Goal: Information Seeking & Learning: Find specific fact

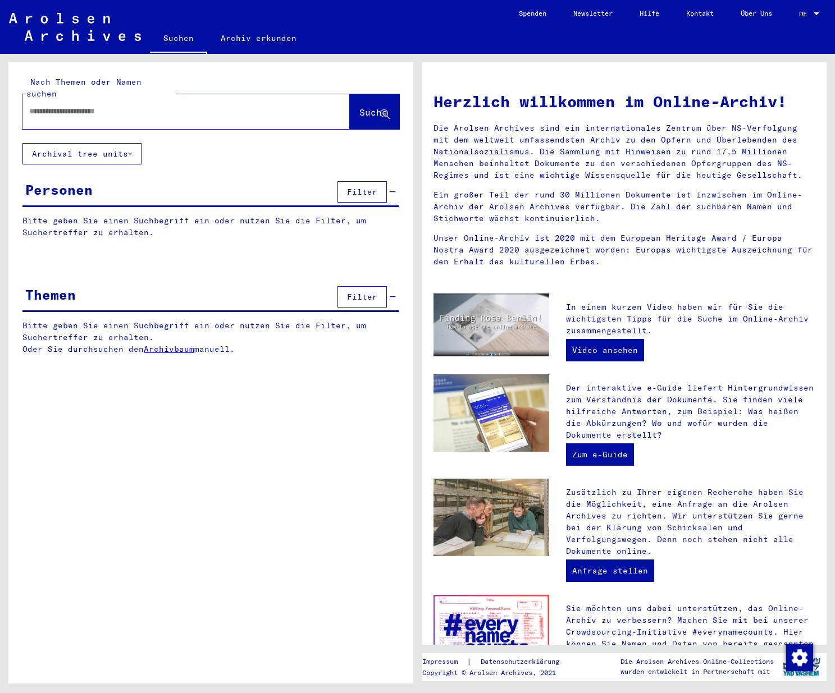
click at [90, 106] on input "text" at bounding box center [172, 112] width 287 height 12
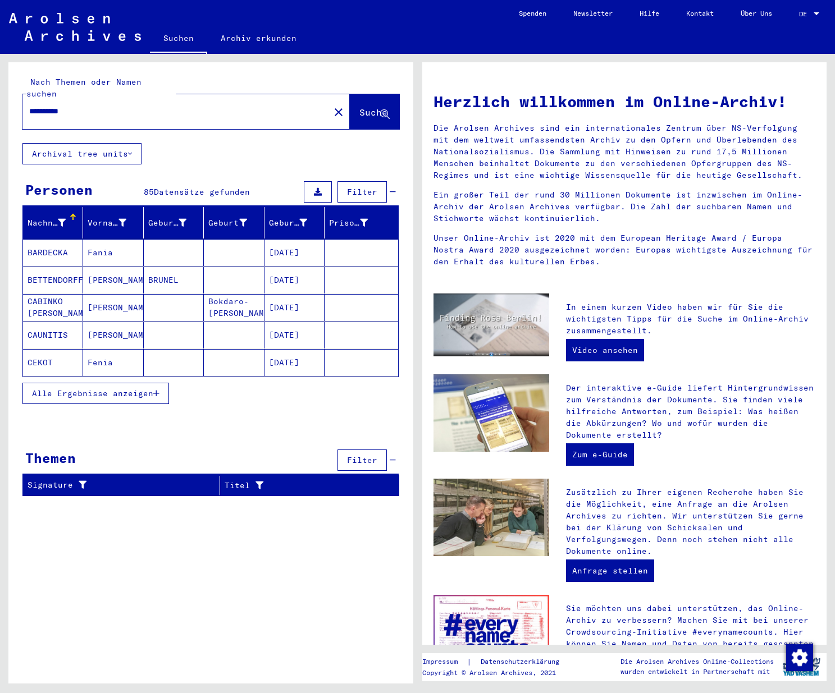
drag, startPoint x: 42, startPoint y: 96, endPoint x: -131, endPoint y: 85, distance: 173.2
click at [29, 106] on input "**********" at bounding box center [172, 112] width 287 height 12
type input "*"
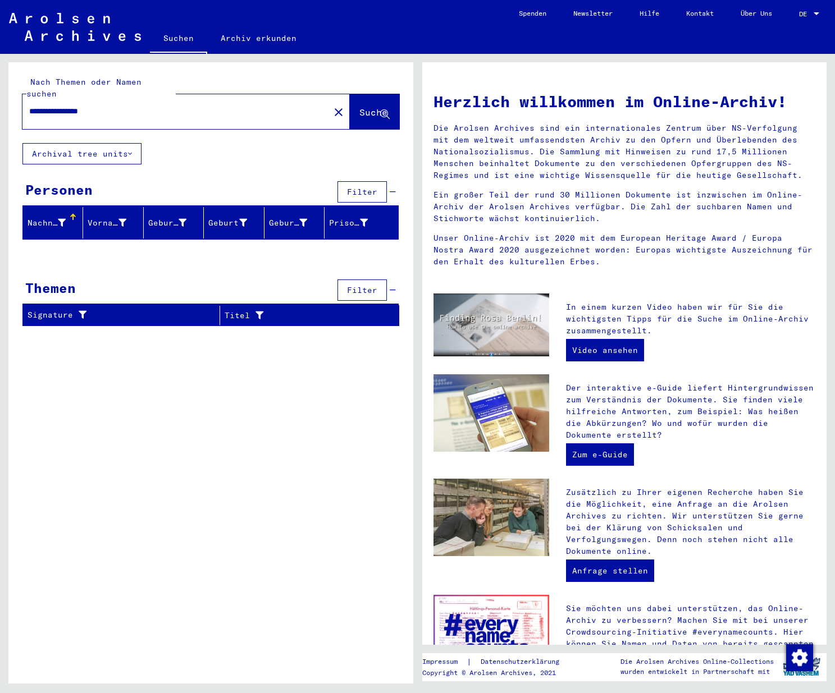
click at [84, 106] on input "**********" at bounding box center [172, 112] width 287 height 12
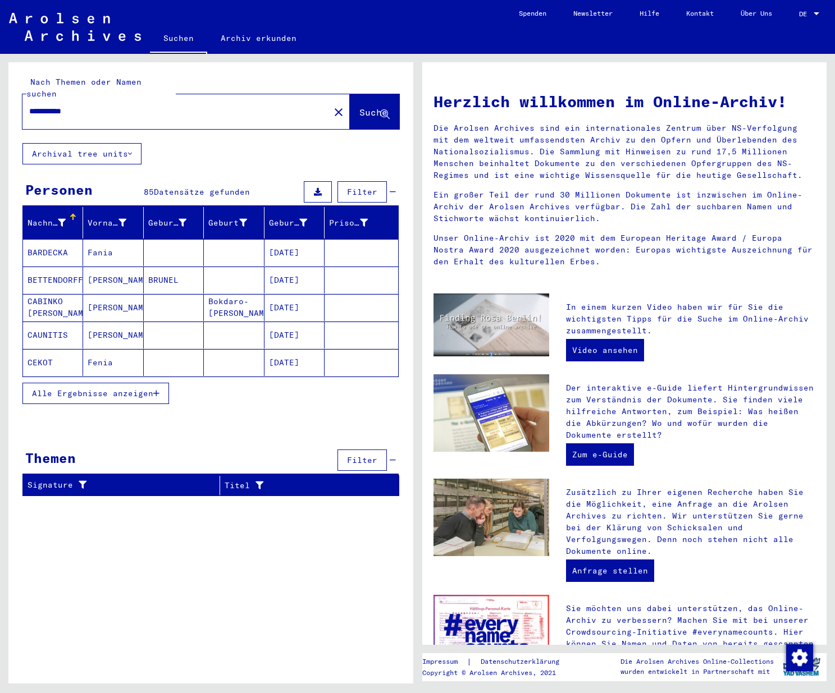
drag, startPoint x: 94, startPoint y: 100, endPoint x: -71, endPoint y: 84, distance: 165.3
click at [29, 106] on input "**********" at bounding box center [172, 112] width 287 height 12
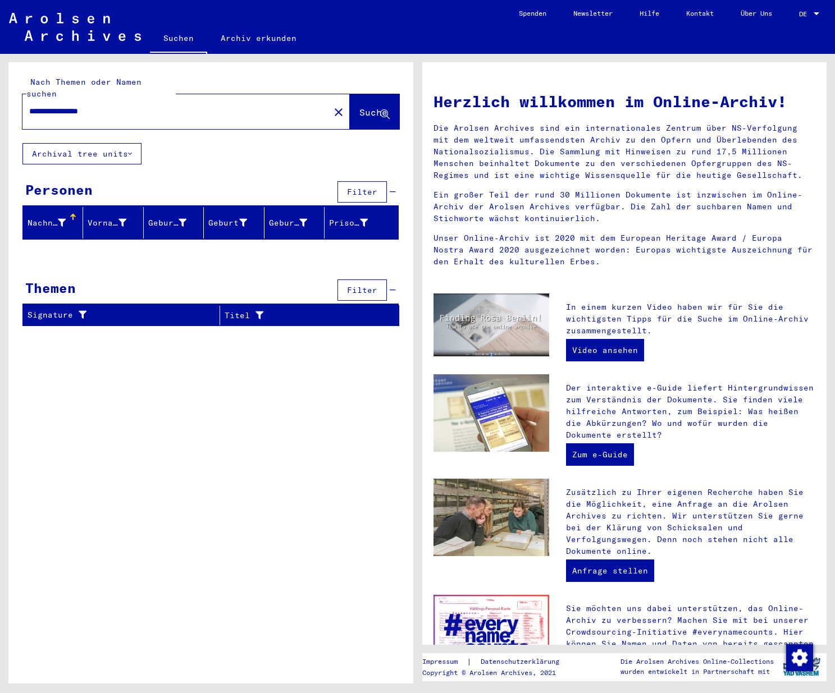
drag, startPoint x: 86, startPoint y: 99, endPoint x: 57, endPoint y: 97, distance: 29.2
click at [57, 106] on input "**********" at bounding box center [172, 112] width 287 height 12
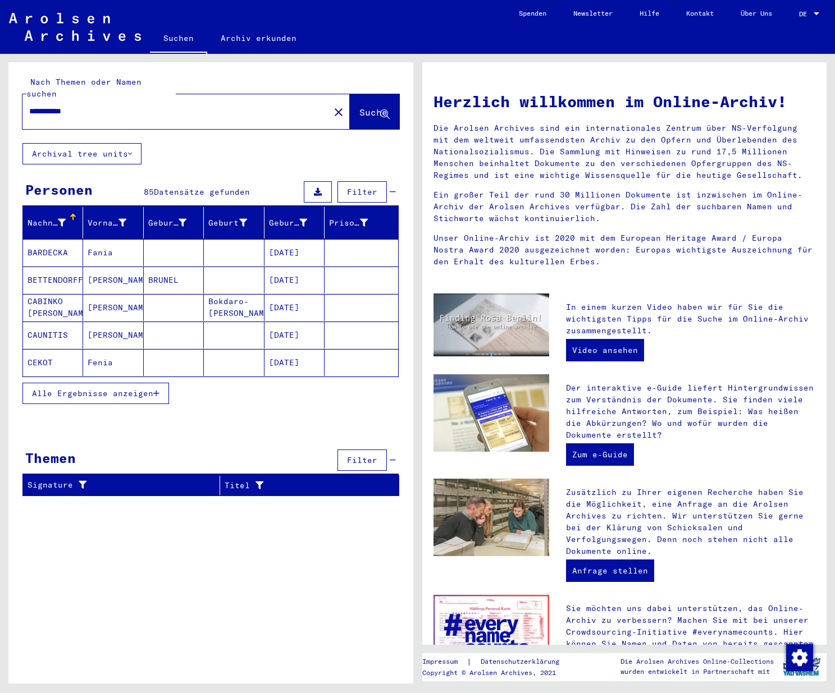
drag, startPoint x: 55, startPoint y: 98, endPoint x: -23, endPoint y: 99, distance: 78.0
click at [29, 106] on input "**********" at bounding box center [172, 112] width 287 height 12
type input "****"
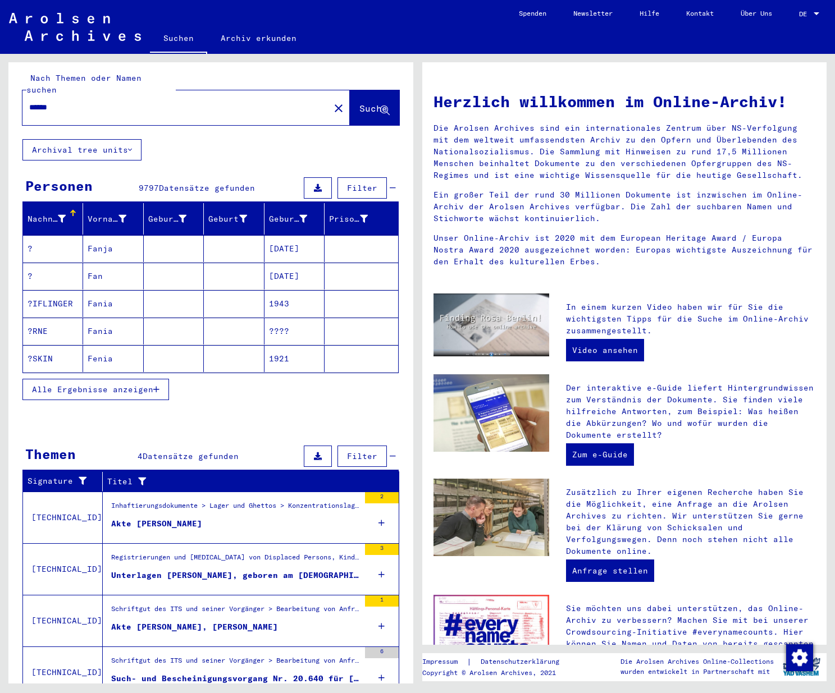
scroll to position [4, 0]
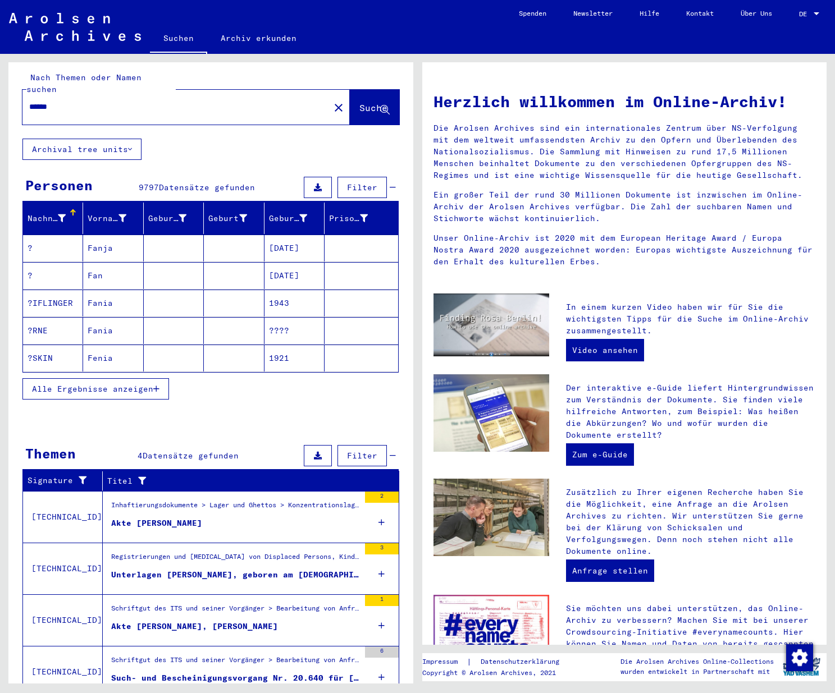
click at [352, 182] on span "Filter" at bounding box center [362, 187] width 30 height 10
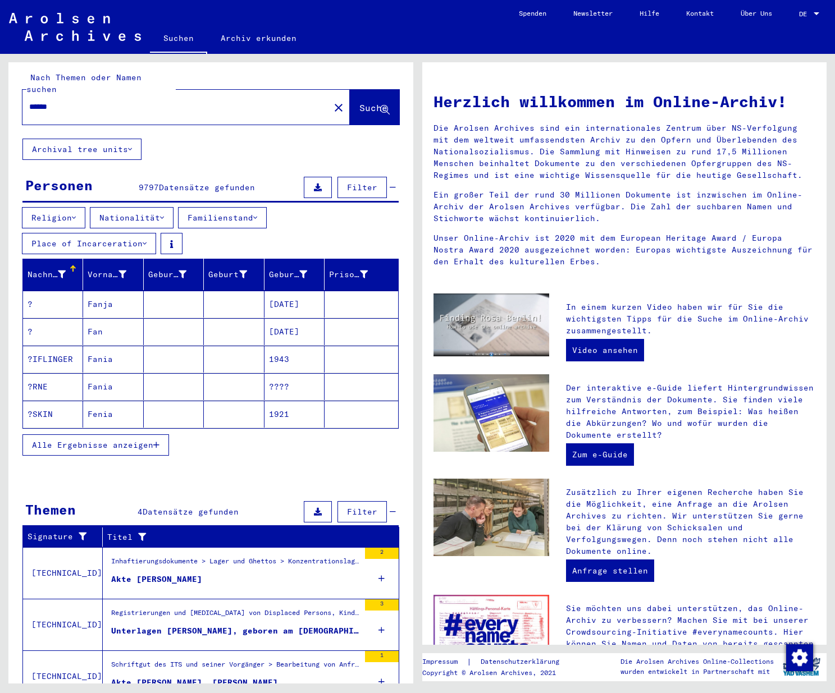
click at [352, 182] on span "Filter" at bounding box center [362, 187] width 30 height 10
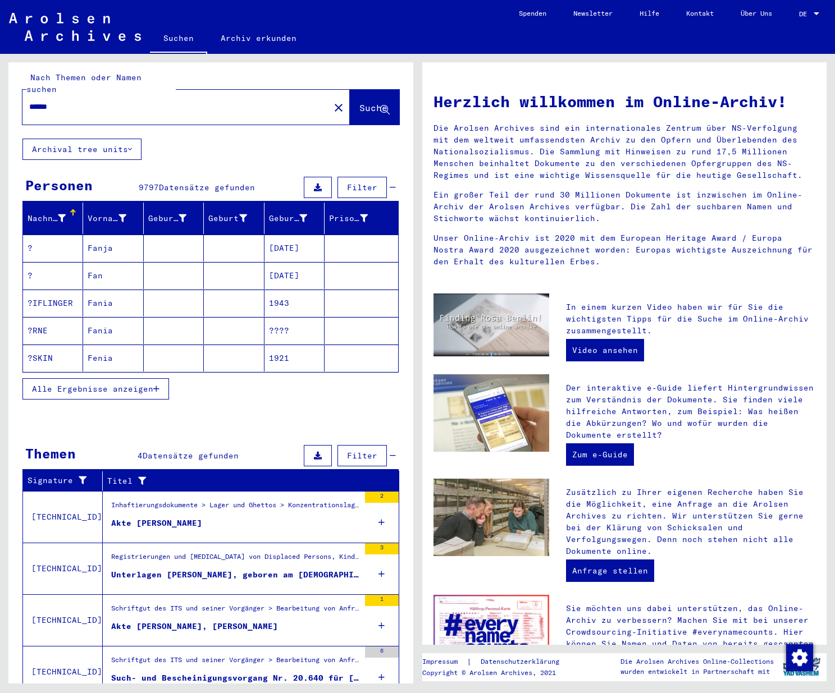
click at [71, 384] on span "Alle Ergebnisse anzeigen" at bounding box center [92, 389] width 121 height 10
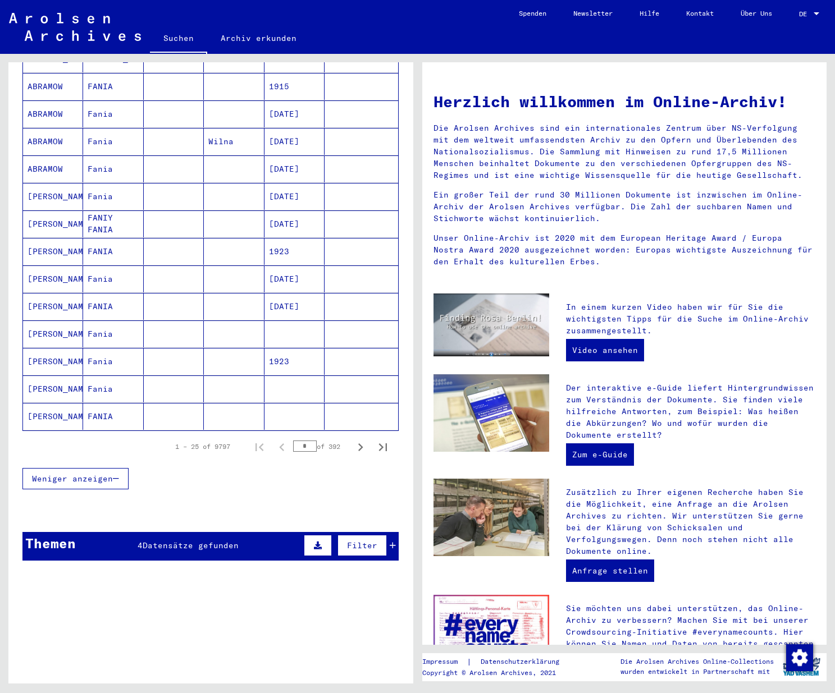
scroll to position [498, 0]
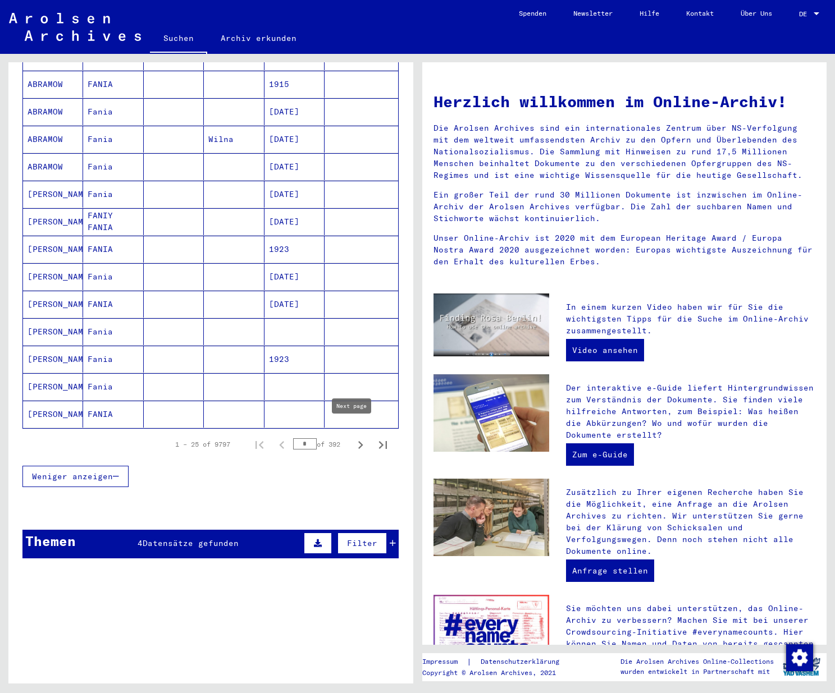
click at [355, 437] on icon "Next page" at bounding box center [360, 445] width 16 height 16
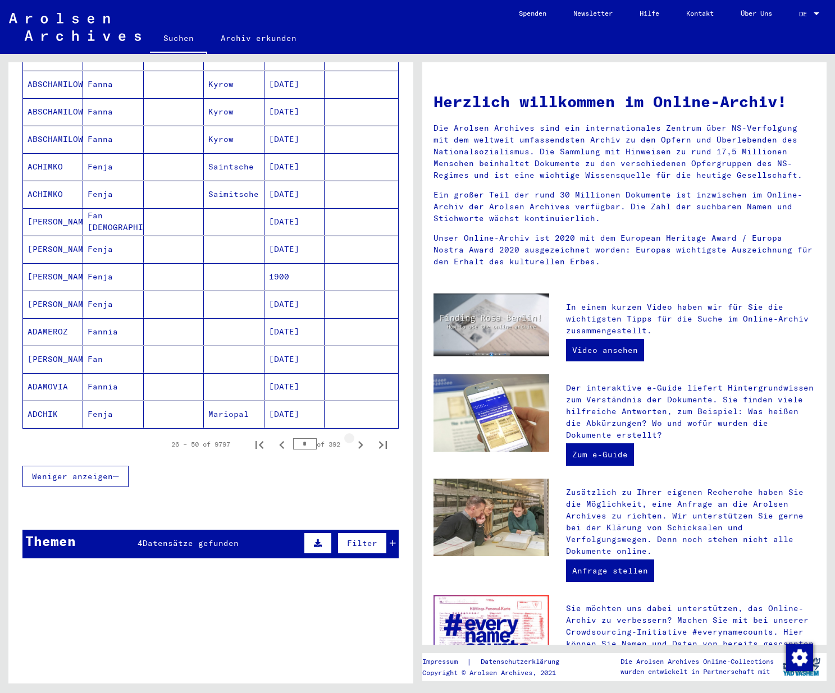
click at [355, 437] on icon "Next page" at bounding box center [360, 445] width 16 height 16
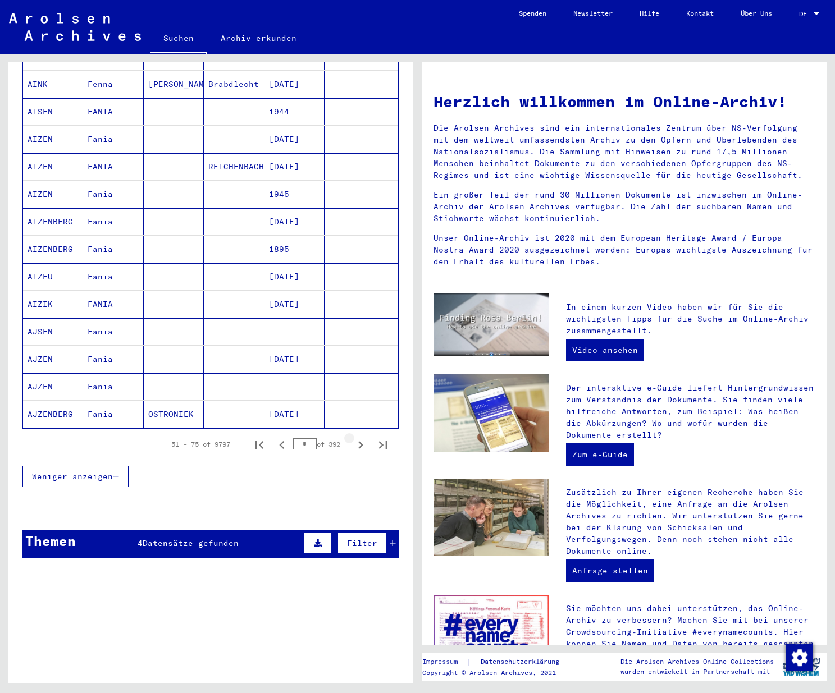
click at [354, 437] on icon "Next page" at bounding box center [360, 445] width 16 height 16
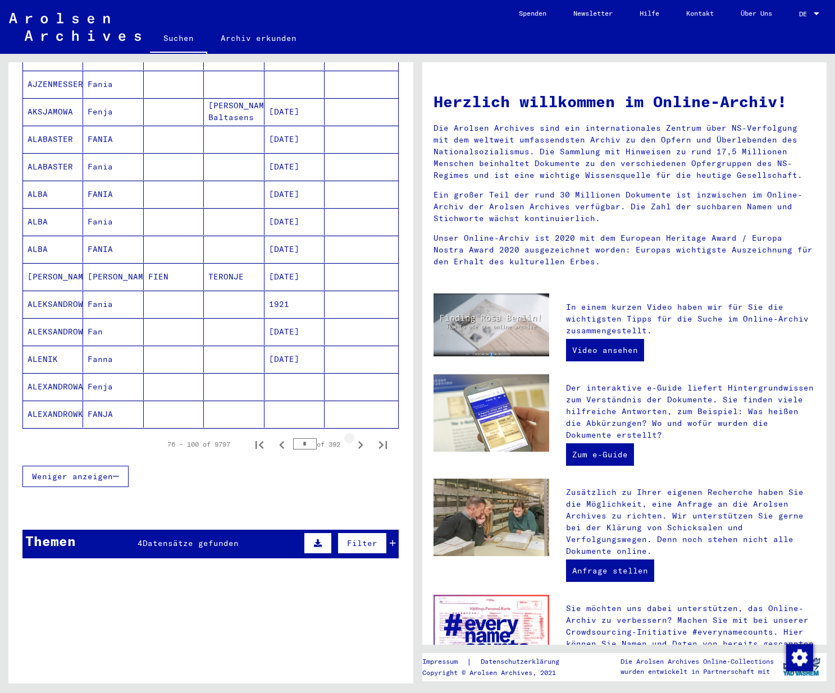
click at [354, 437] on icon "Next page" at bounding box center [360, 445] width 16 height 16
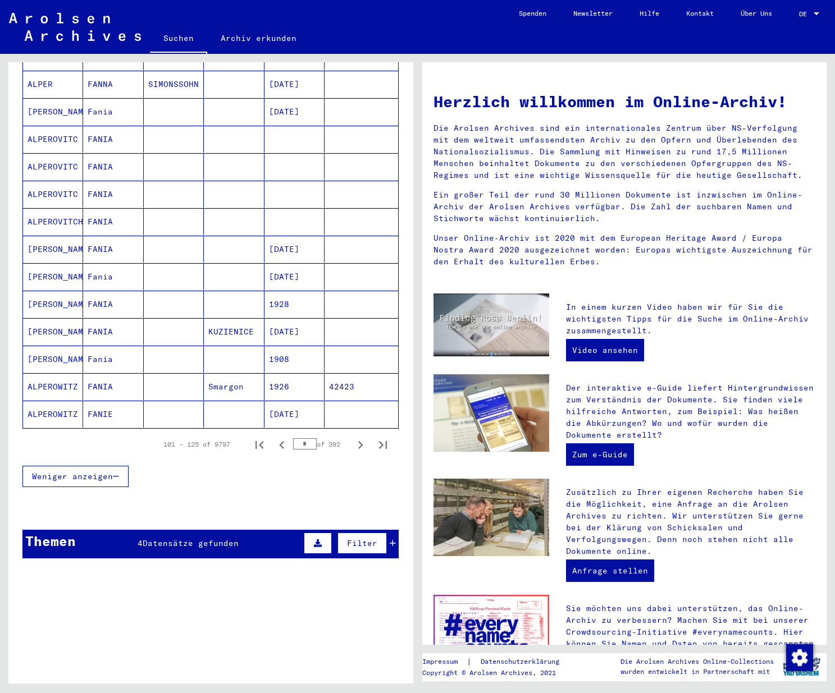
click at [354, 437] on icon "Next page" at bounding box center [360, 445] width 16 height 16
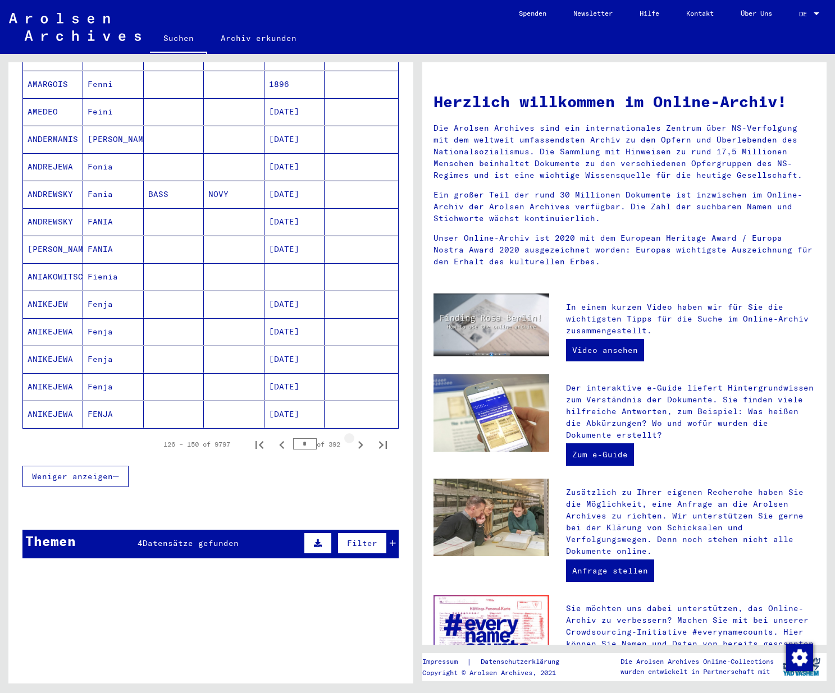
click at [354, 437] on icon "Next page" at bounding box center [360, 445] width 16 height 16
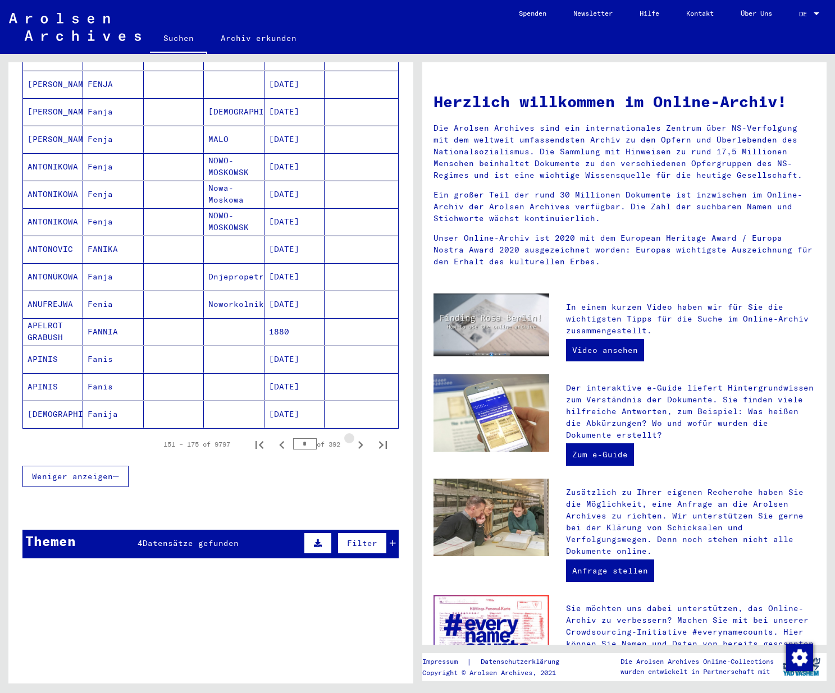
click at [354, 437] on icon "Next page" at bounding box center [360, 445] width 16 height 16
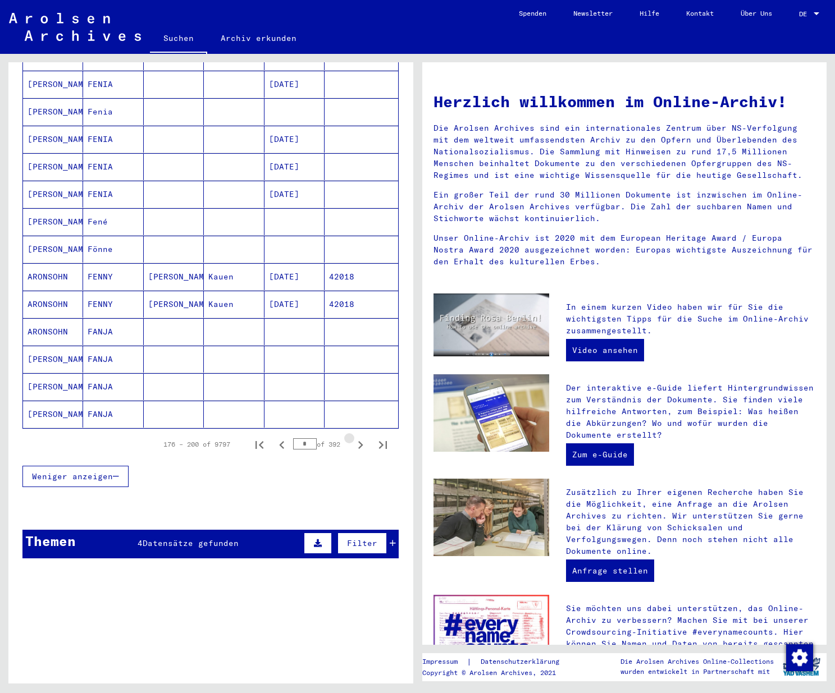
click at [354, 437] on icon "Next page" at bounding box center [360, 445] width 16 height 16
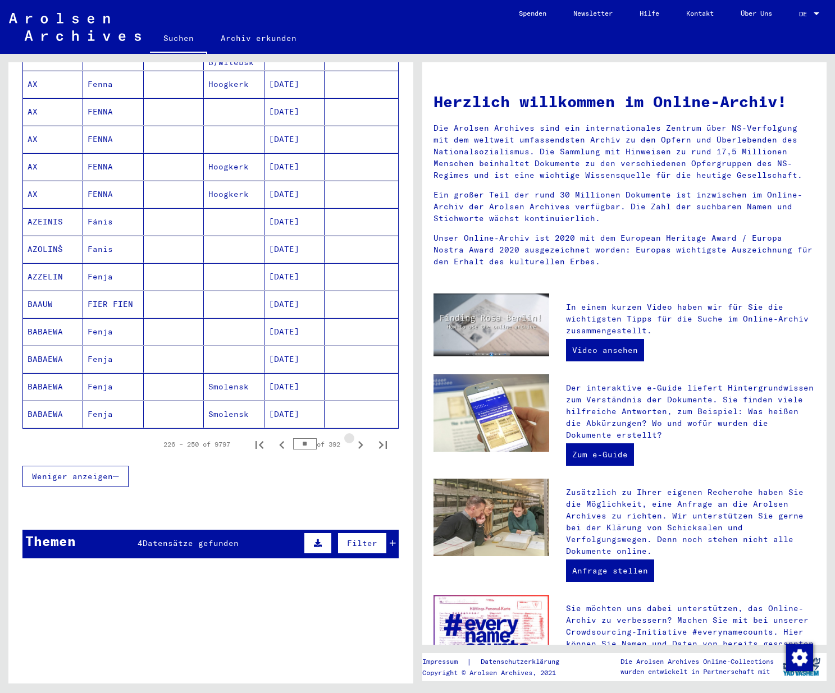
click at [354, 437] on icon "Next page" at bounding box center [360, 445] width 16 height 16
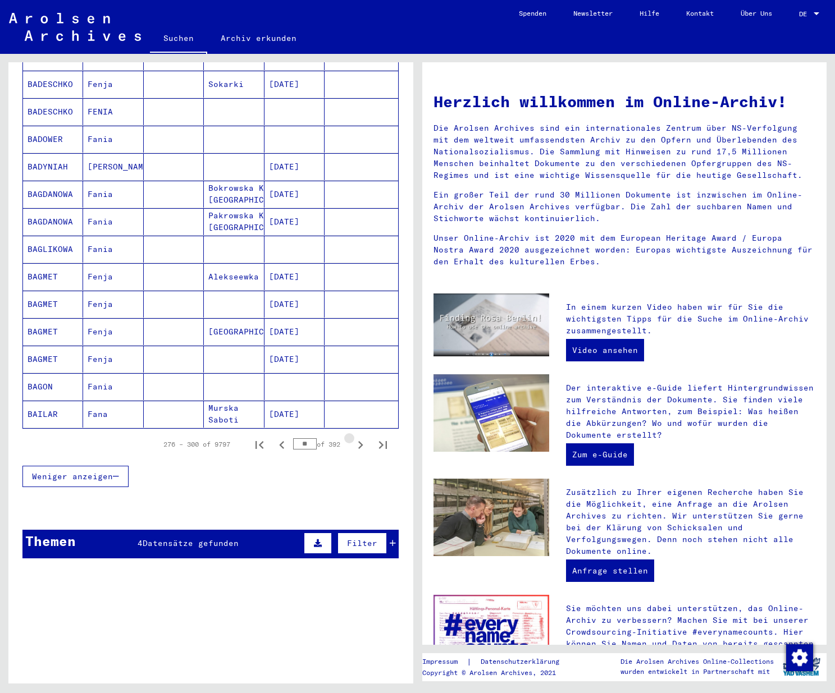
click at [354, 437] on icon "Next page" at bounding box center [360, 445] width 16 height 16
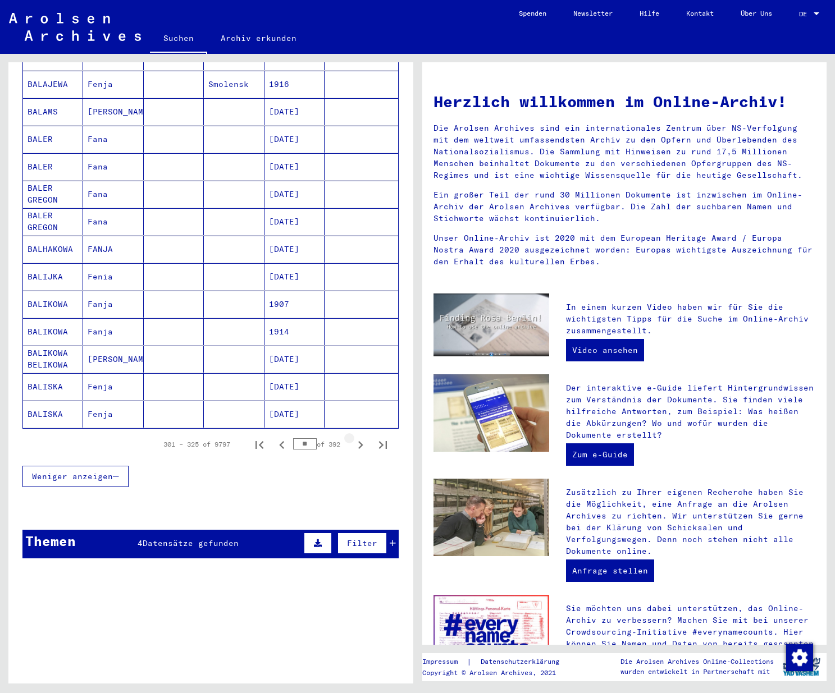
click at [354, 437] on icon "Next page" at bounding box center [360, 445] width 16 height 16
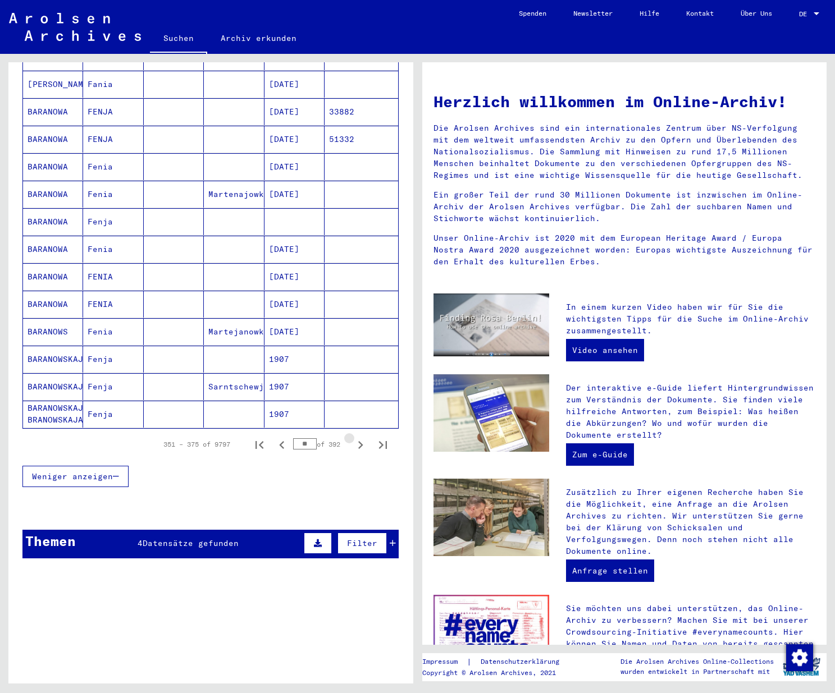
click at [354, 437] on icon "Next page" at bounding box center [360, 445] width 16 height 16
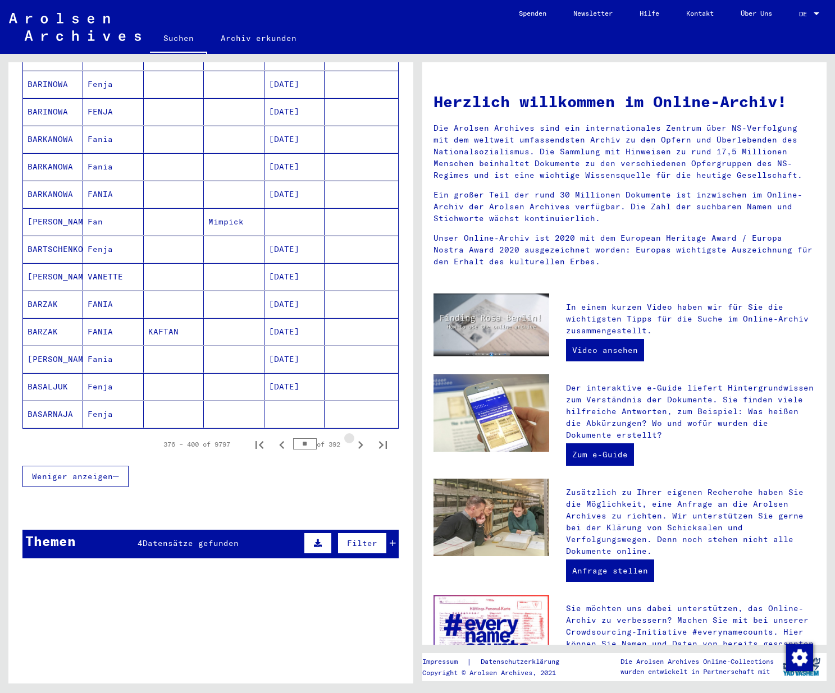
click at [354, 437] on icon "Next page" at bounding box center [360, 445] width 16 height 16
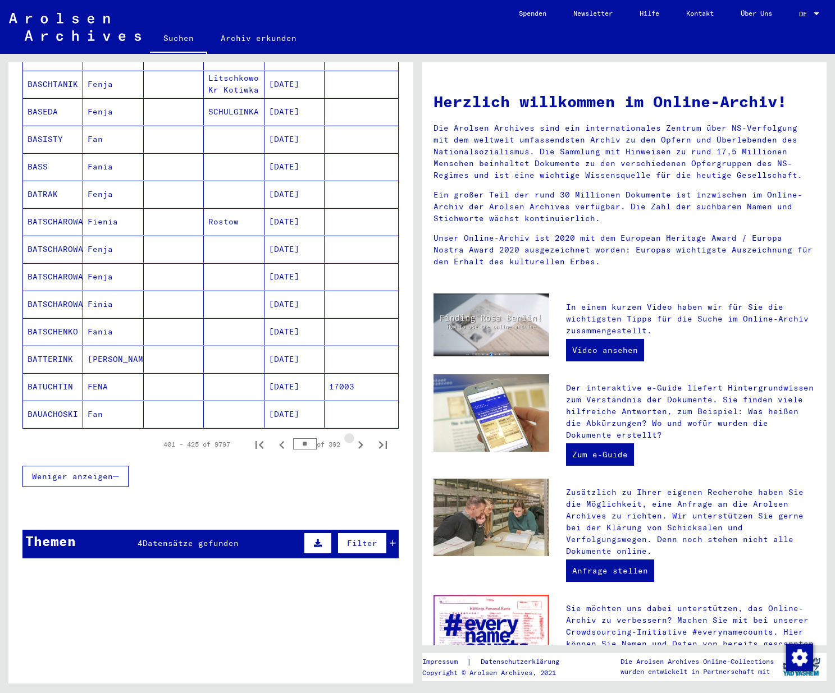
click at [354, 437] on icon "Next page" at bounding box center [360, 445] width 16 height 16
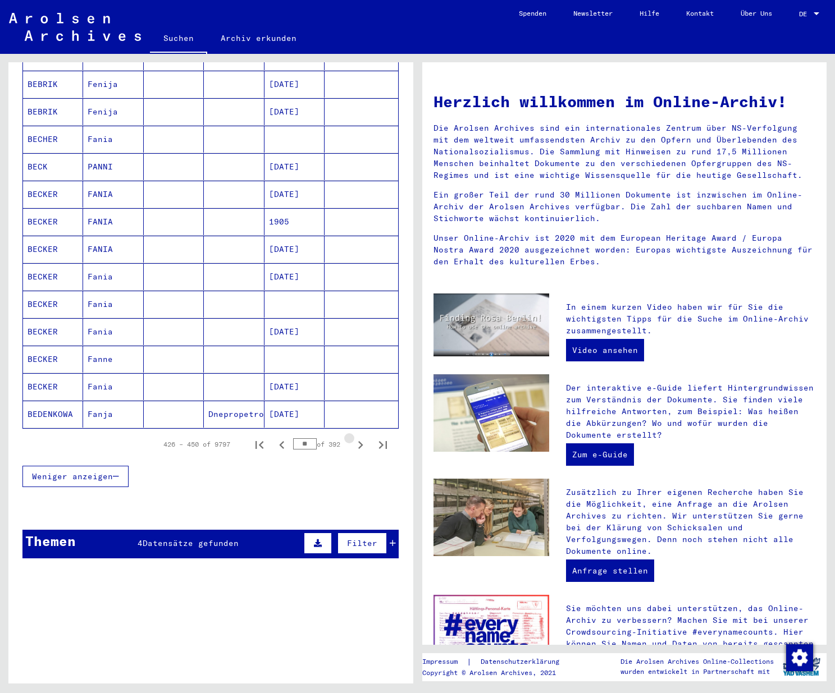
click at [354, 437] on icon "Next page" at bounding box center [360, 445] width 16 height 16
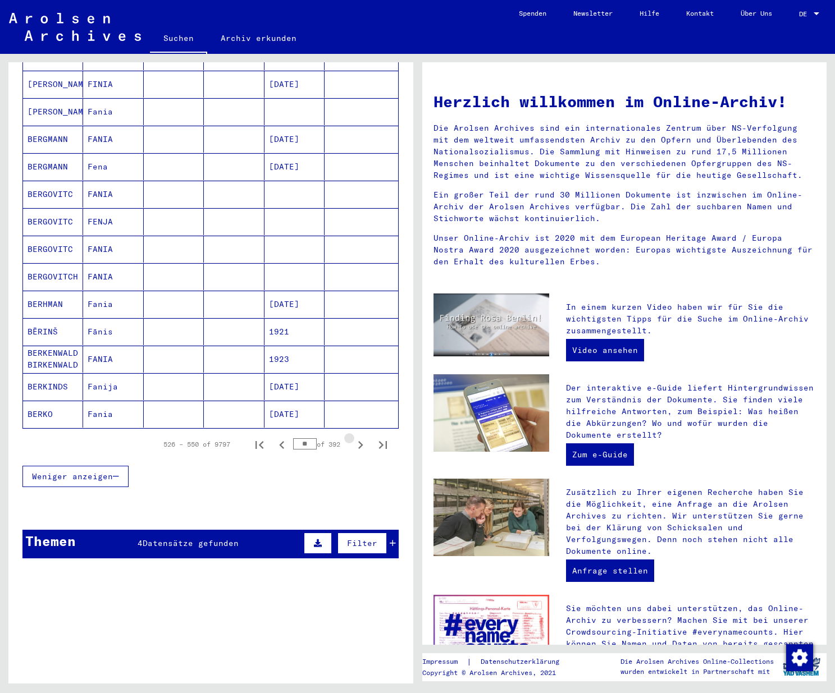
click at [354, 437] on icon "Next page" at bounding box center [360, 445] width 16 height 16
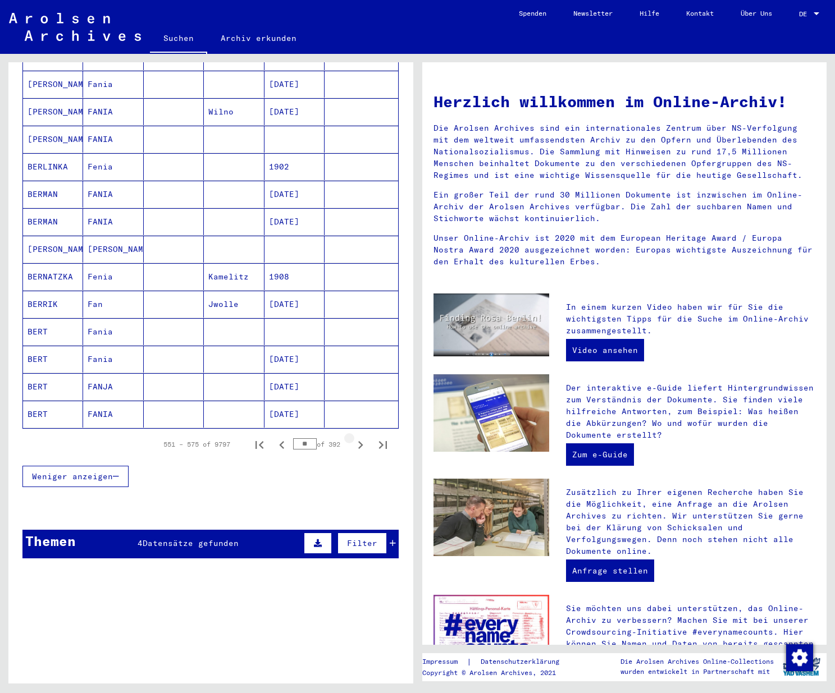
click at [354, 437] on icon "Next page" at bounding box center [360, 445] width 16 height 16
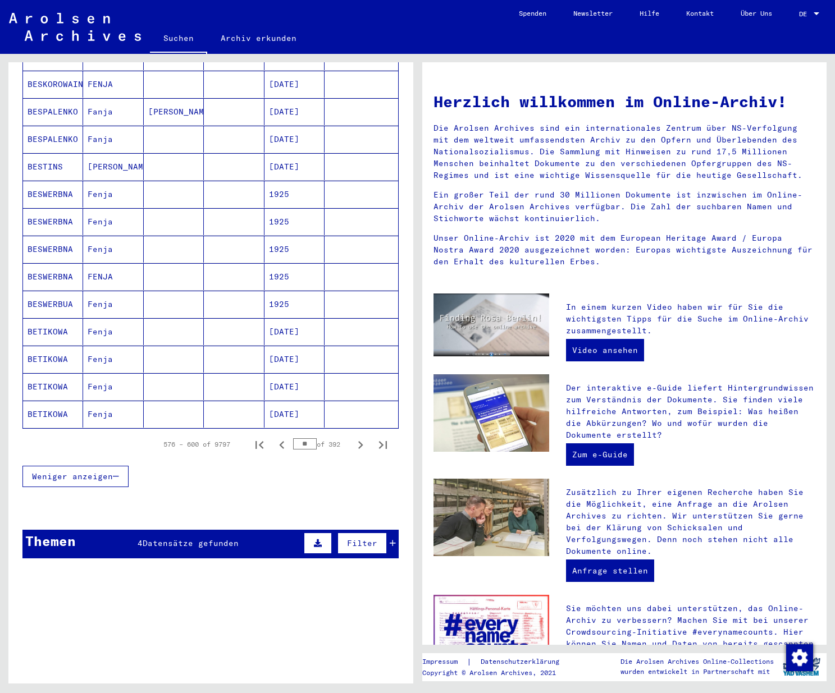
click at [354, 437] on icon "Next page" at bounding box center [360, 445] width 16 height 16
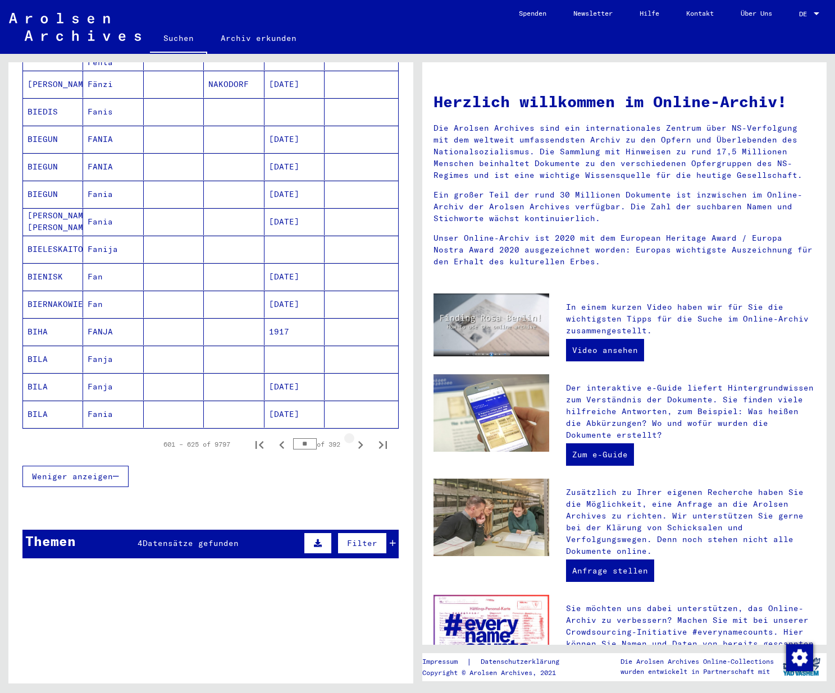
click at [354, 437] on icon "Next page" at bounding box center [360, 445] width 16 height 16
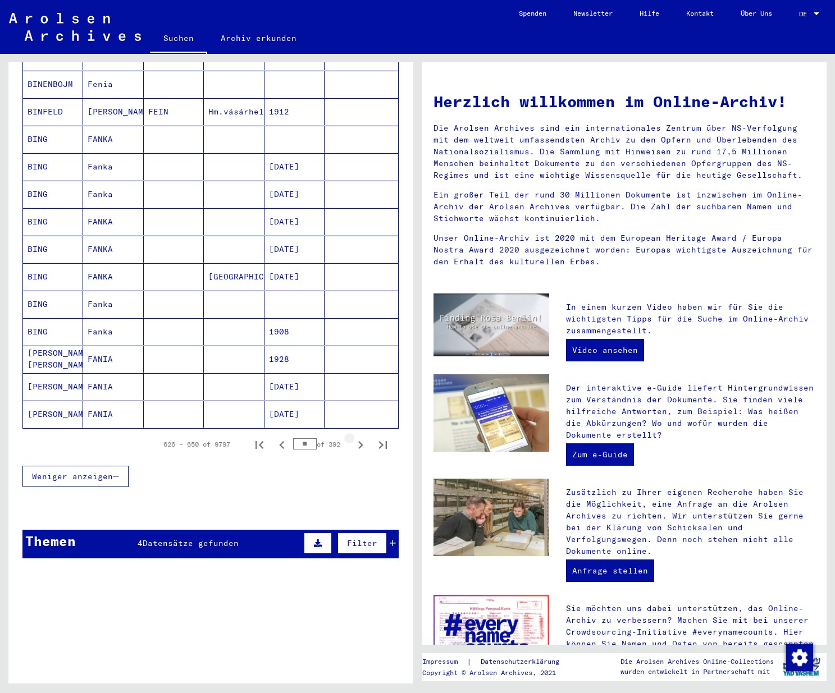
click at [354, 437] on icon "Next page" at bounding box center [360, 445] width 16 height 16
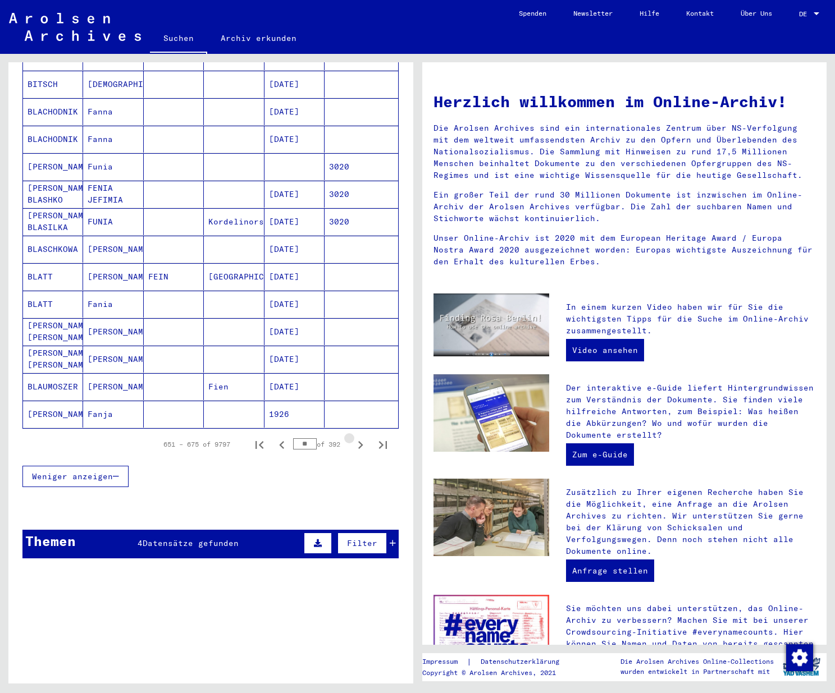
click at [354, 437] on icon "Next page" at bounding box center [360, 445] width 16 height 16
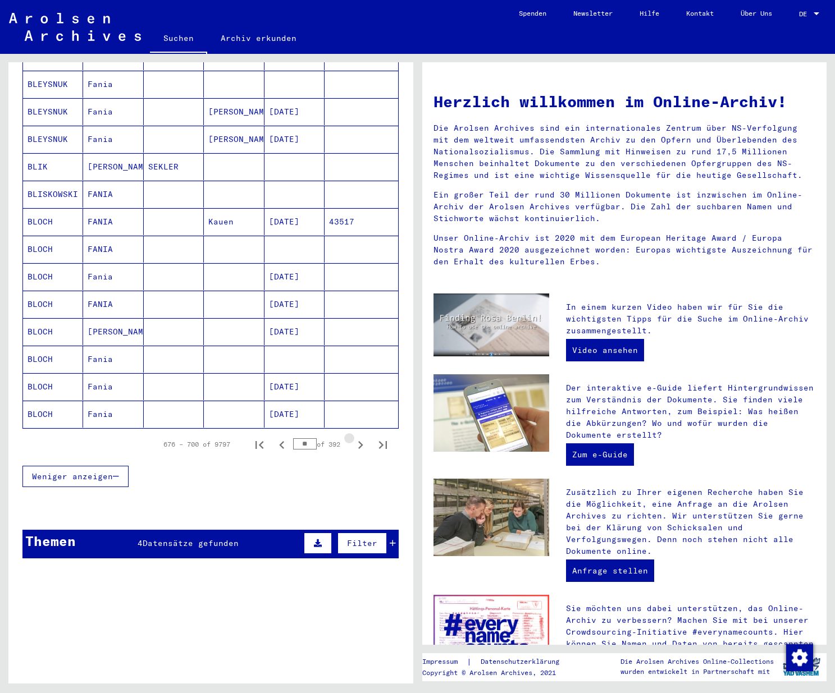
click at [354, 437] on icon "Next page" at bounding box center [360, 445] width 16 height 16
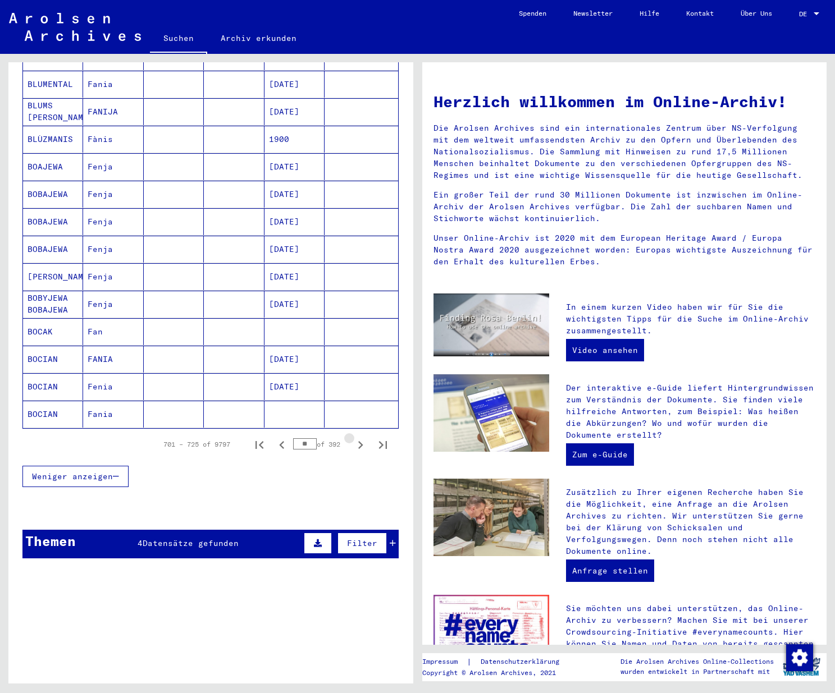
click at [354, 437] on icon "Next page" at bounding box center [360, 445] width 16 height 16
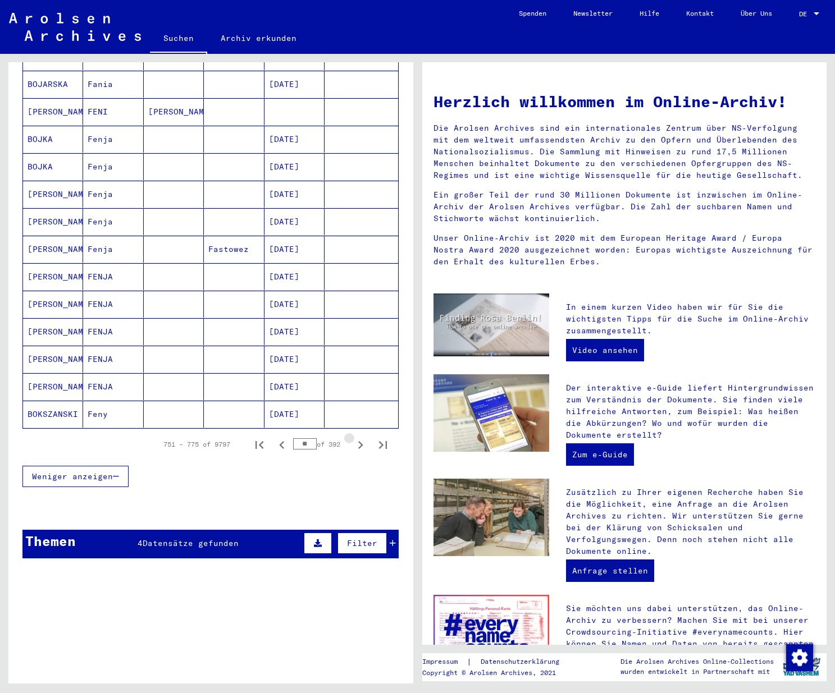
click at [354, 437] on icon "Next page" at bounding box center [360, 445] width 16 height 16
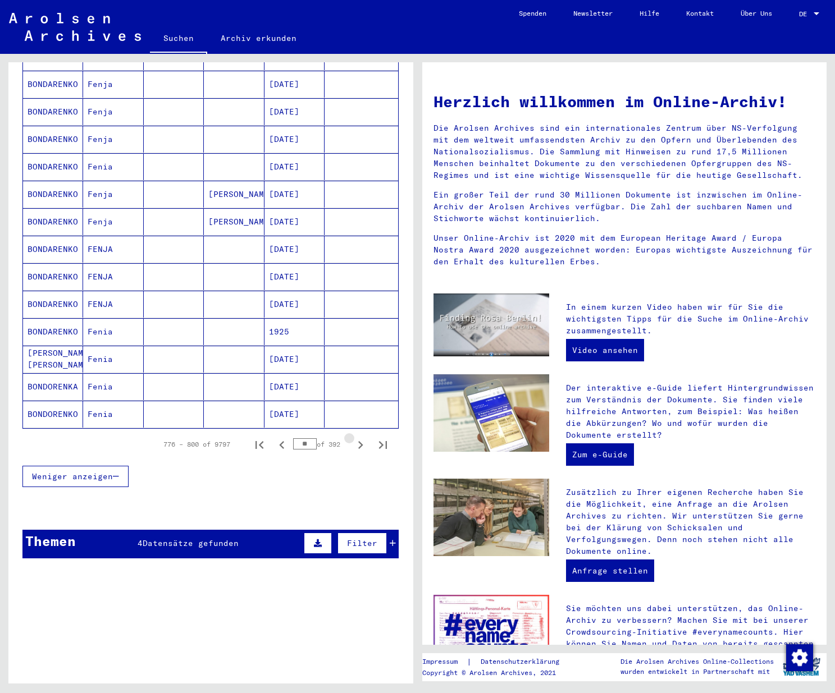
click at [354, 437] on icon "Next page" at bounding box center [360, 445] width 16 height 16
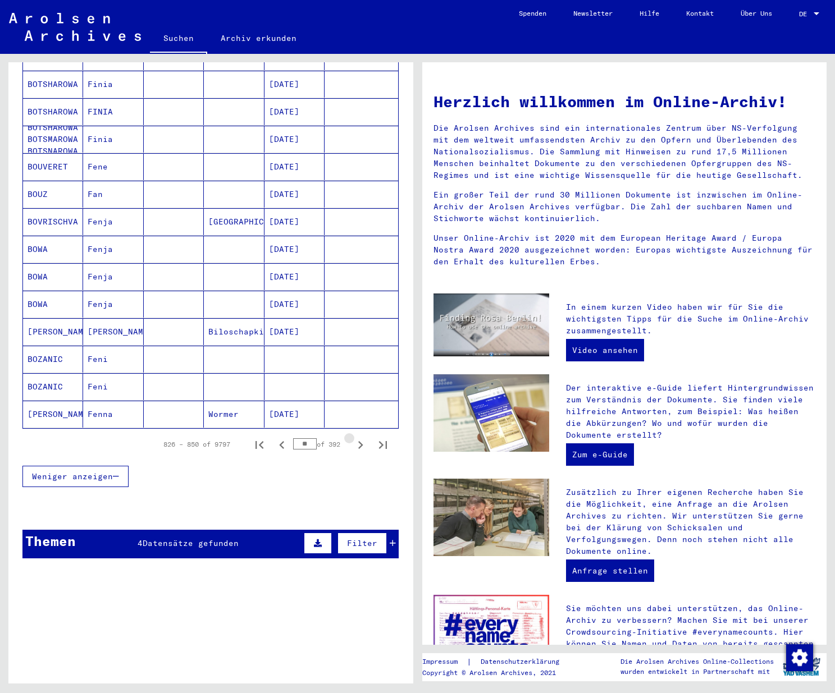
click at [354, 437] on icon "Next page" at bounding box center [360, 445] width 16 height 16
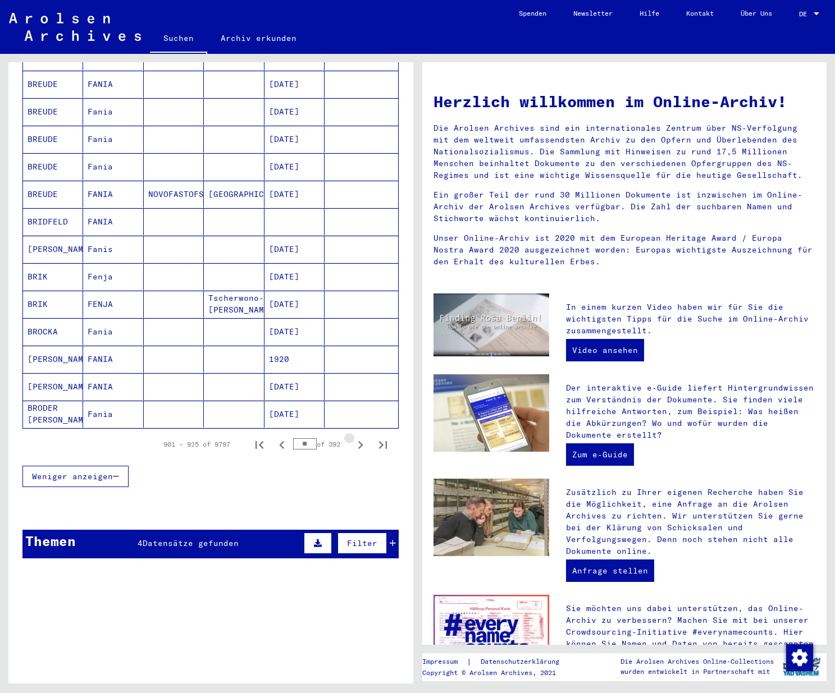
click at [354, 437] on icon "Next page" at bounding box center [360, 445] width 16 height 16
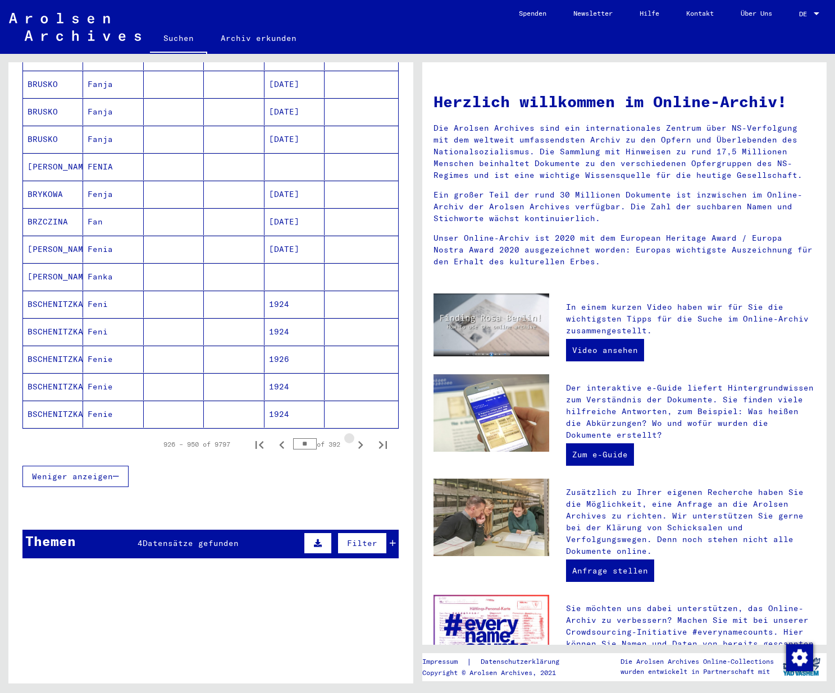
click at [354, 437] on icon "Next page" at bounding box center [360, 445] width 16 height 16
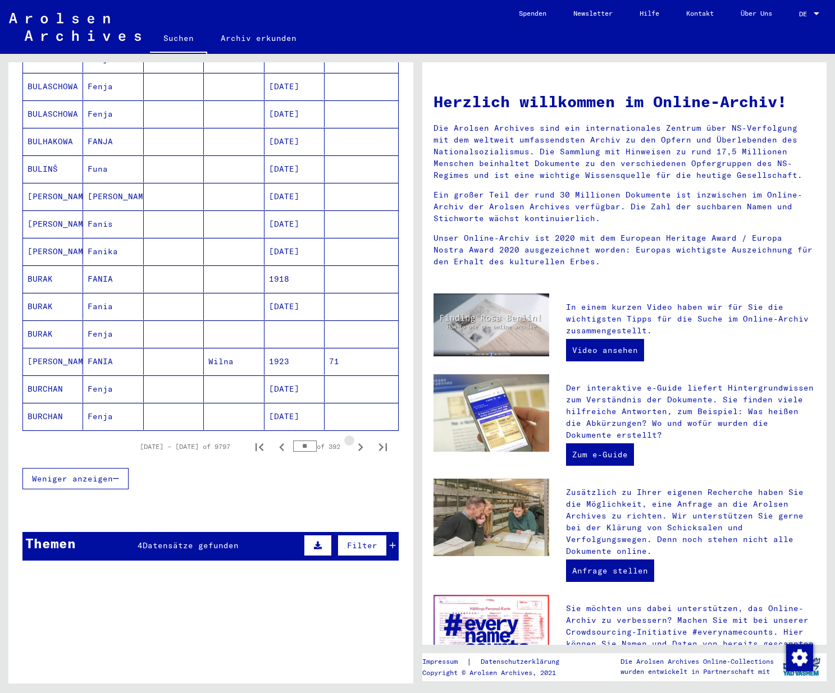
scroll to position [501, 0]
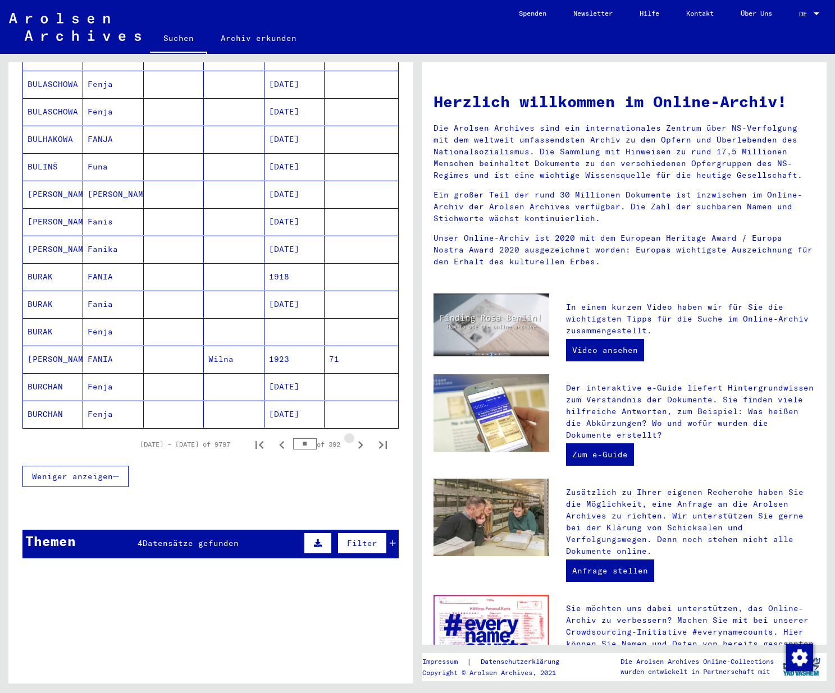
click at [354, 437] on icon "Next page" at bounding box center [360, 445] width 16 height 16
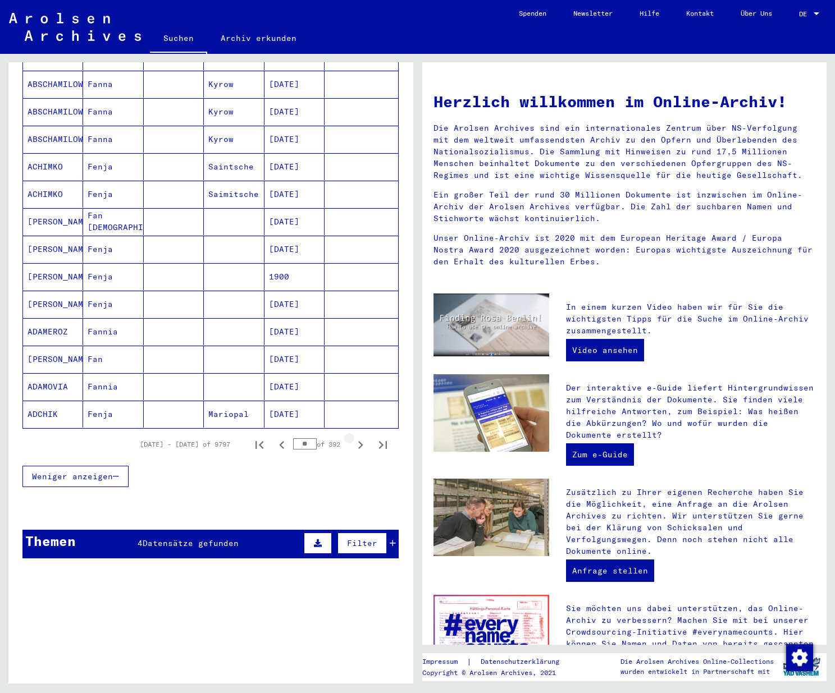
click at [354, 437] on icon "Next page" at bounding box center [360, 445] width 16 height 16
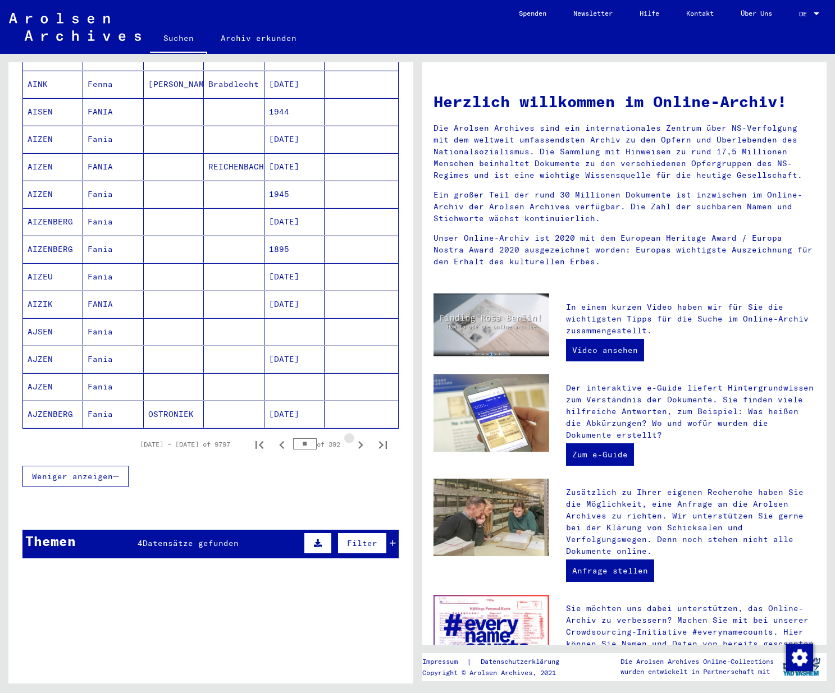
click at [354, 437] on icon "Next page" at bounding box center [360, 445] width 16 height 16
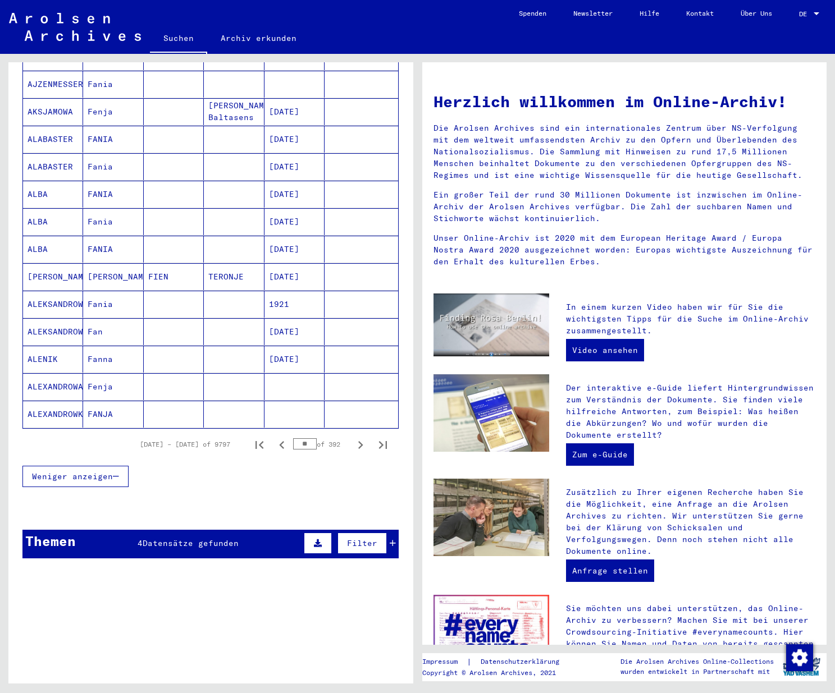
click at [354, 437] on icon "Next page" at bounding box center [360, 445] width 16 height 16
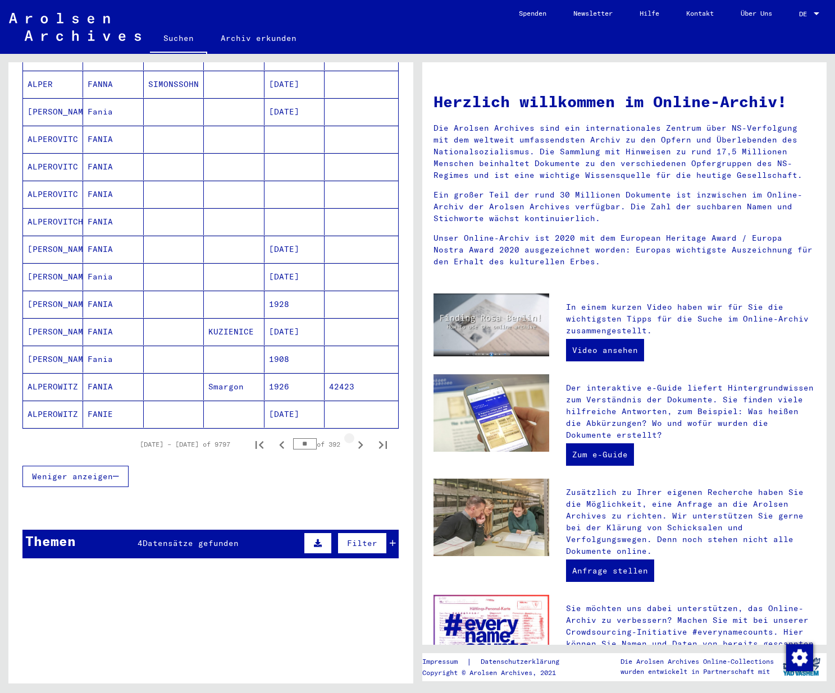
click at [354, 437] on icon "Next page" at bounding box center [360, 445] width 16 height 16
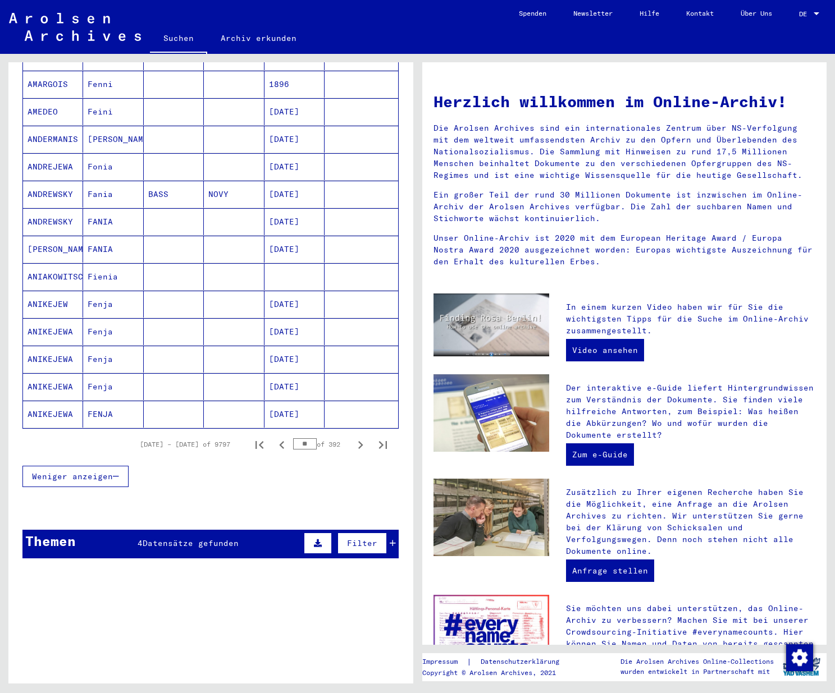
click at [354, 437] on icon "Next page" at bounding box center [360, 445] width 16 height 16
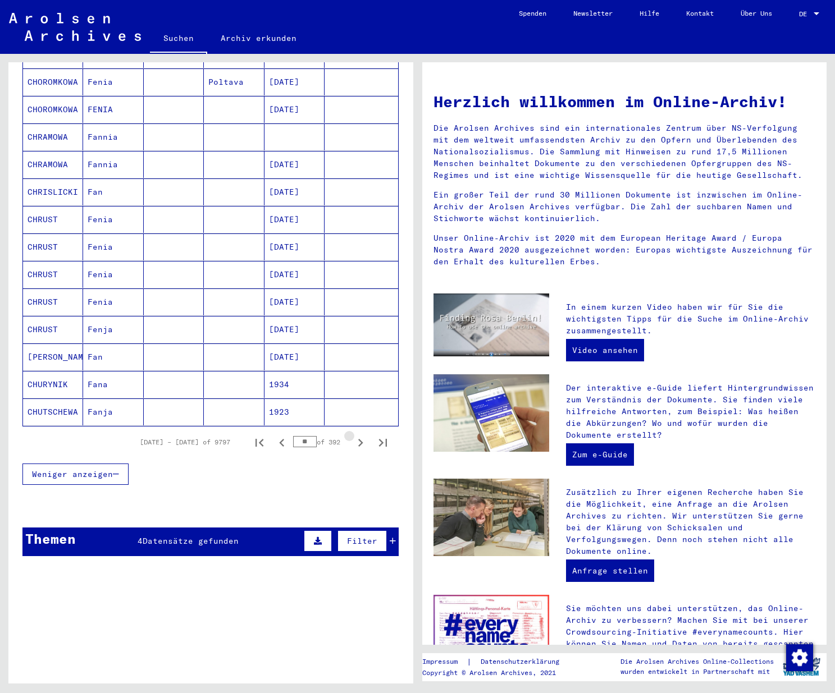
click at [354, 435] on icon "Next page" at bounding box center [360, 443] width 16 height 16
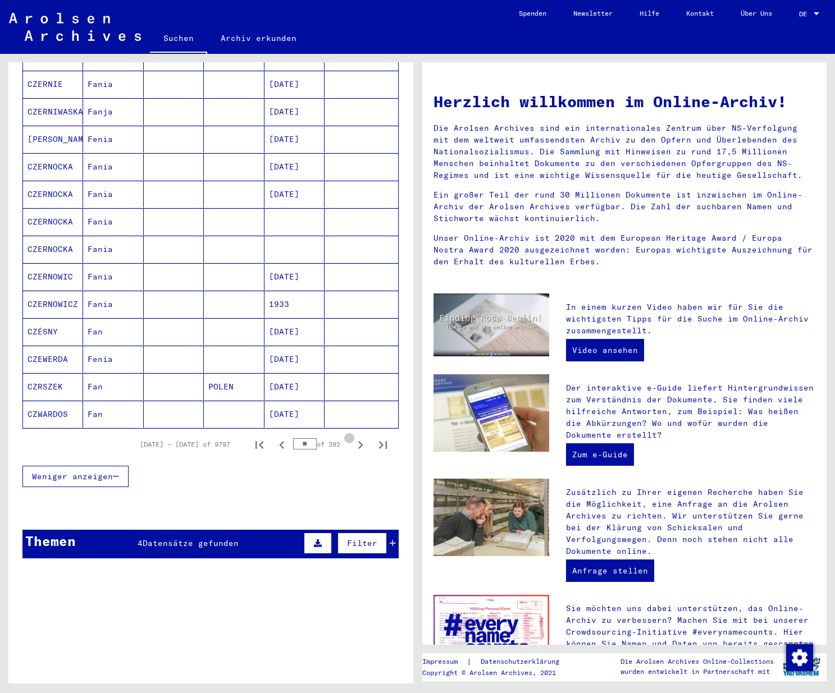
click at [354, 437] on icon "Next page" at bounding box center [360, 445] width 16 height 16
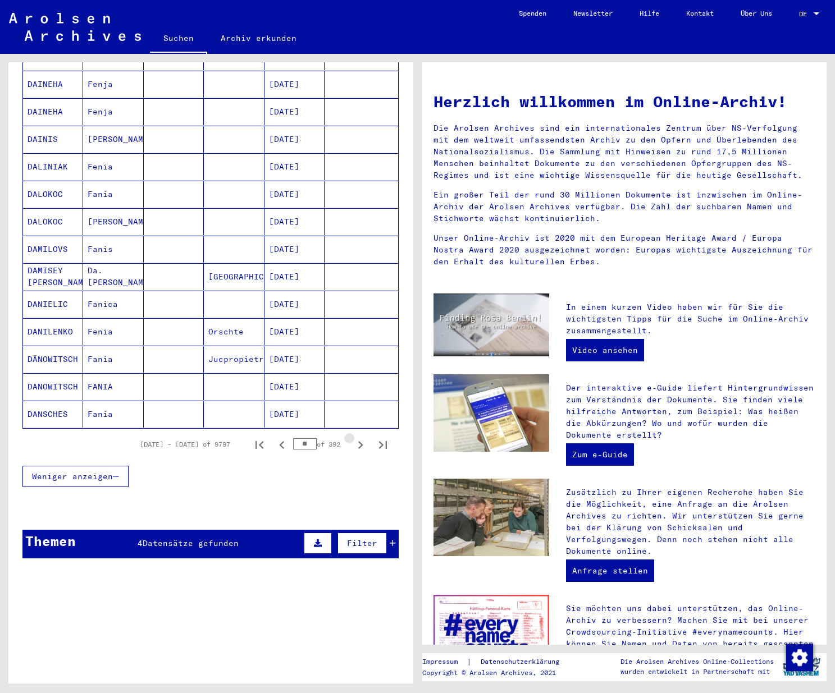
click at [354, 437] on icon "Next page" at bounding box center [360, 445] width 16 height 16
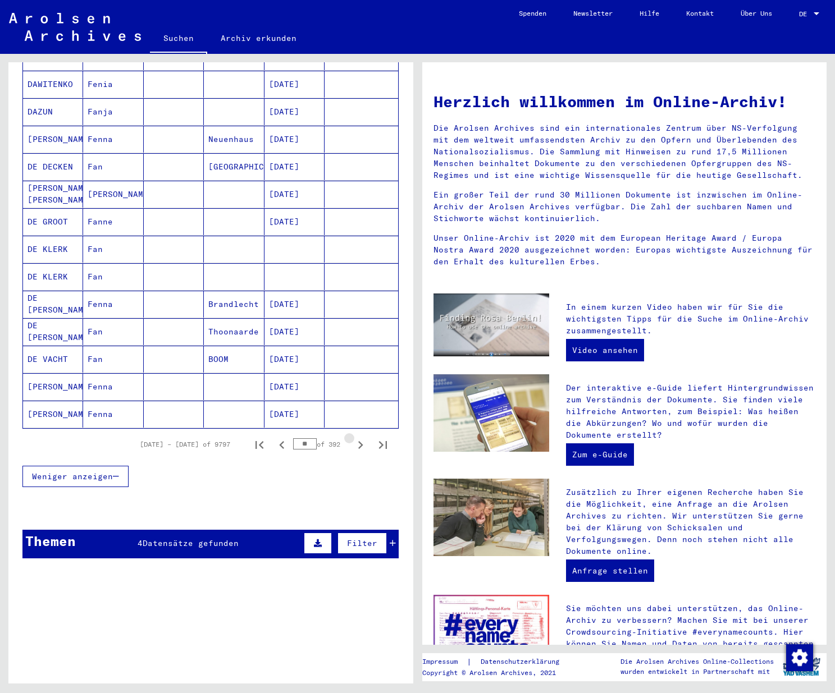
click at [354, 437] on icon "Next page" at bounding box center [360, 445] width 16 height 16
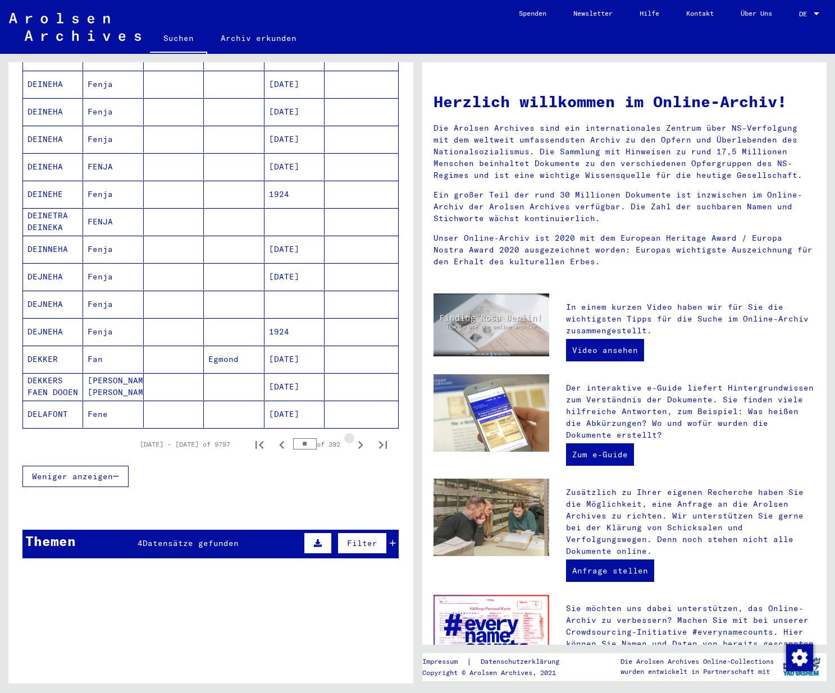
click at [354, 437] on icon "Next page" at bounding box center [360, 445] width 16 height 16
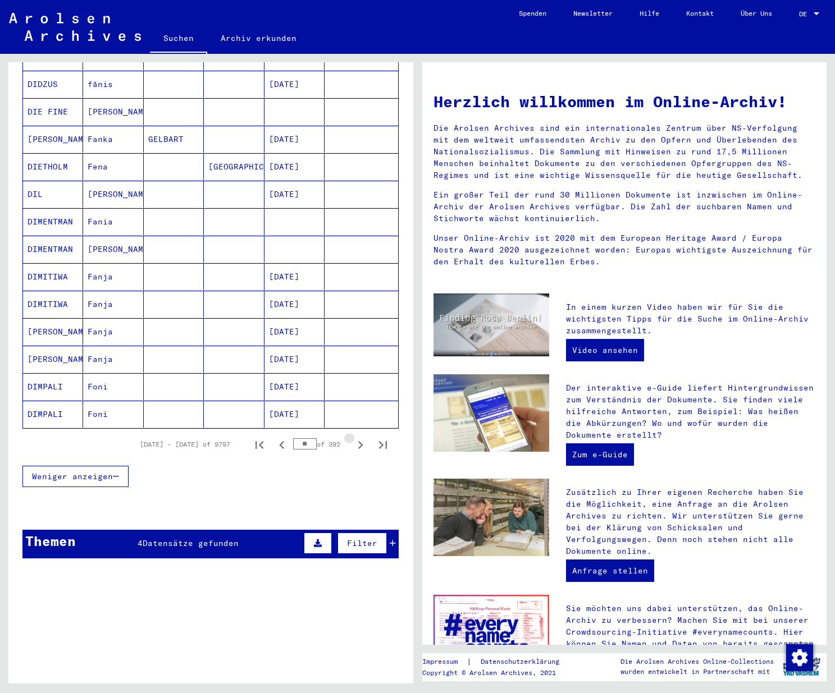
click at [354, 437] on icon "Next page" at bounding box center [360, 445] width 16 height 16
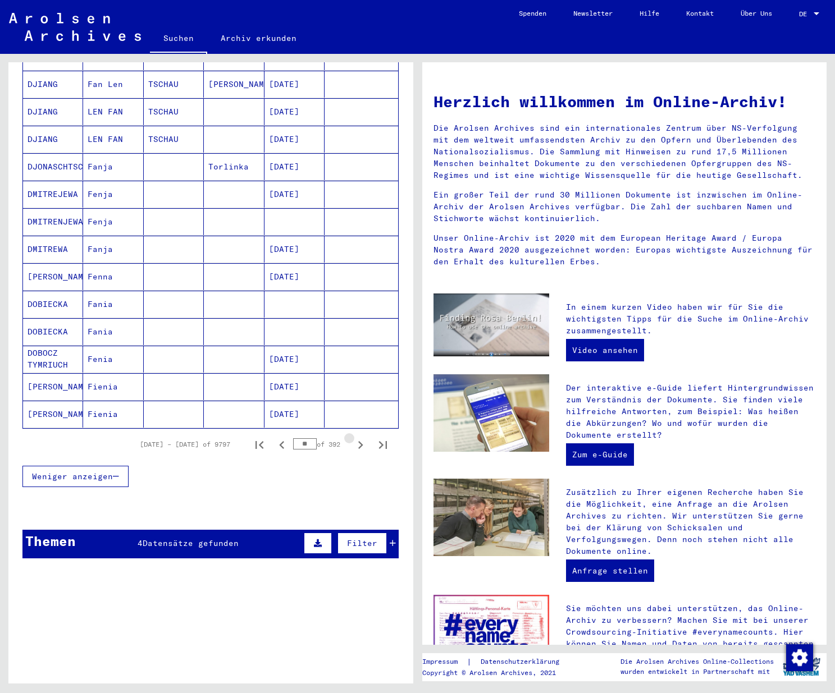
click at [354, 437] on icon "Next page" at bounding box center [360, 445] width 16 height 16
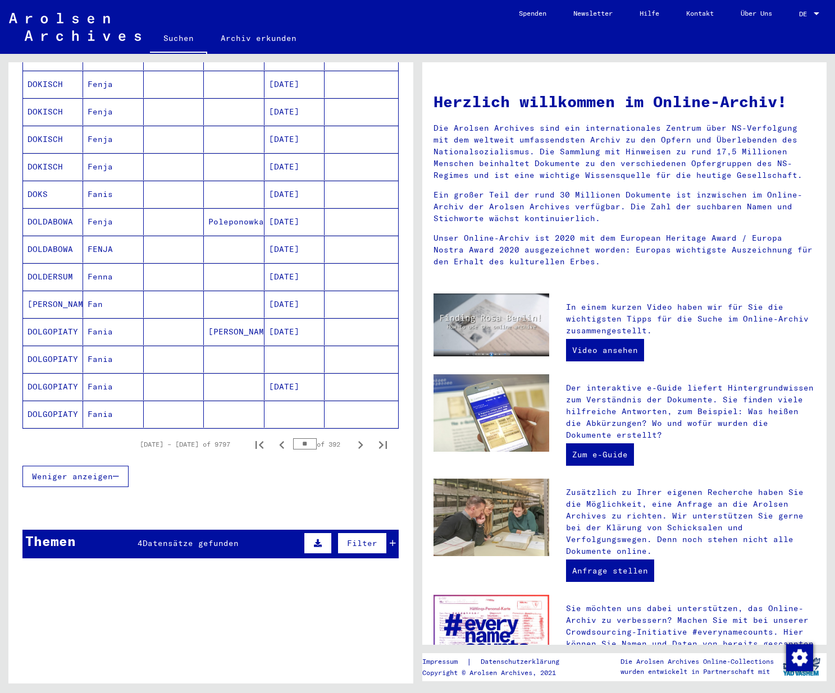
click at [354, 437] on icon "Next page" at bounding box center [360, 445] width 16 height 16
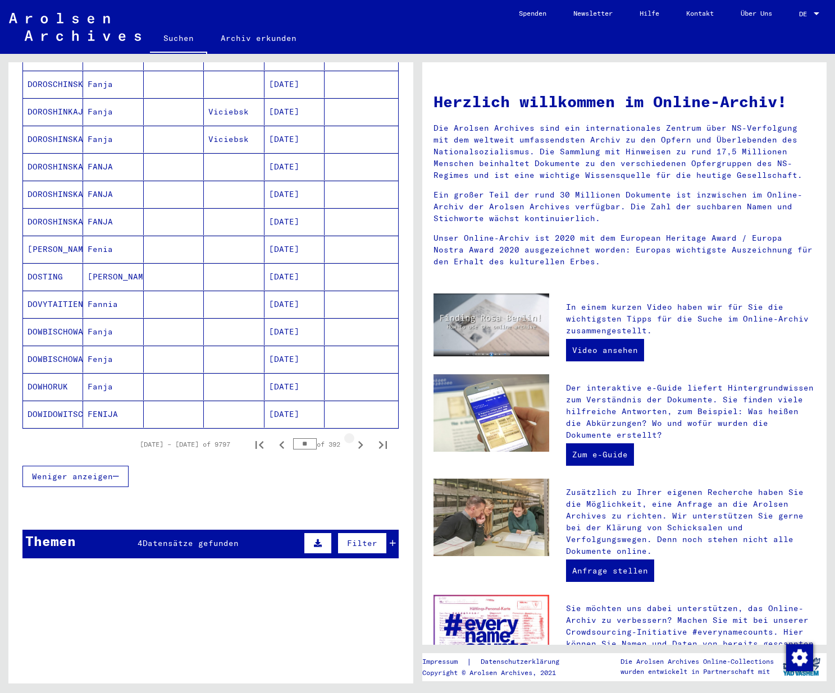
click at [354, 437] on icon "Next page" at bounding box center [360, 445] width 16 height 16
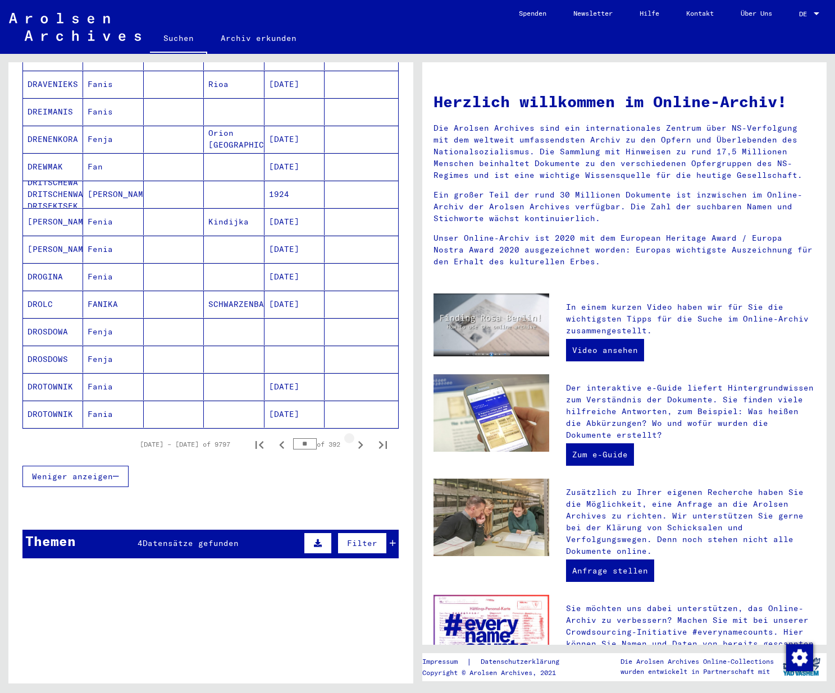
click at [354, 437] on icon "Next page" at bounding box center [360, 445] width 16 height 16
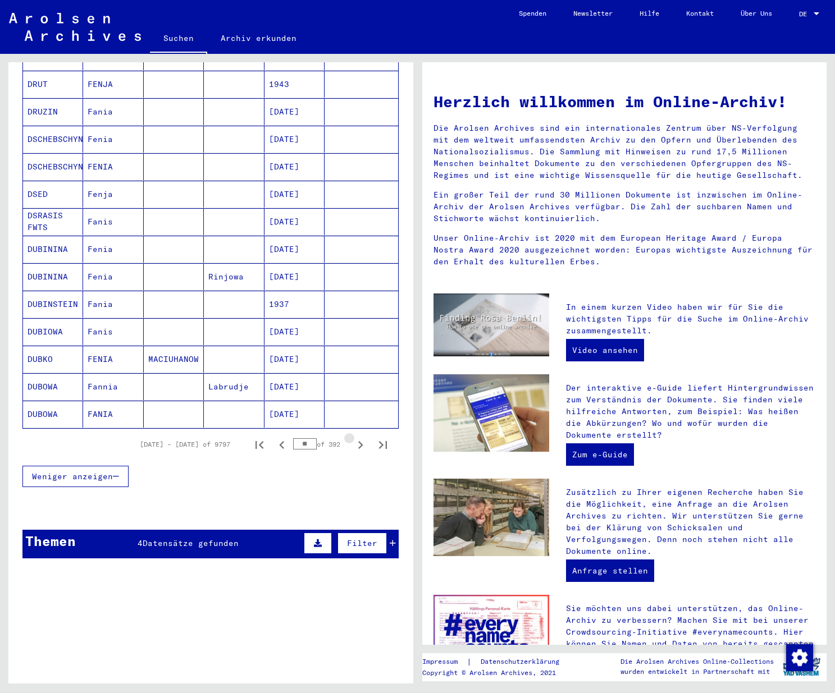
click at [354, 437] on icon "Next page" at bounding box center [360, 445] width 16 height 16
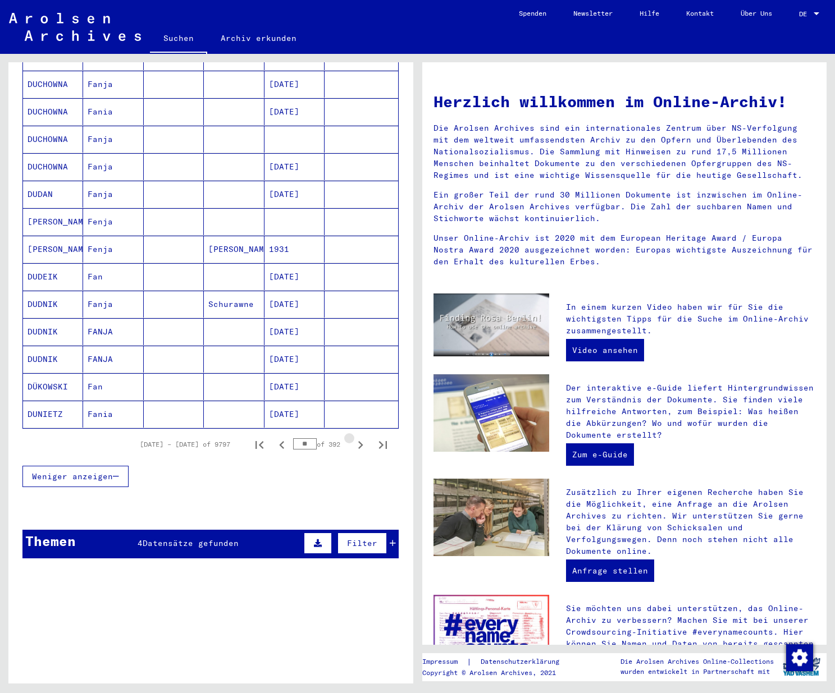
click at [354, 437] on icon "Next page" at bounding box center [360, 445] width 16 height 16
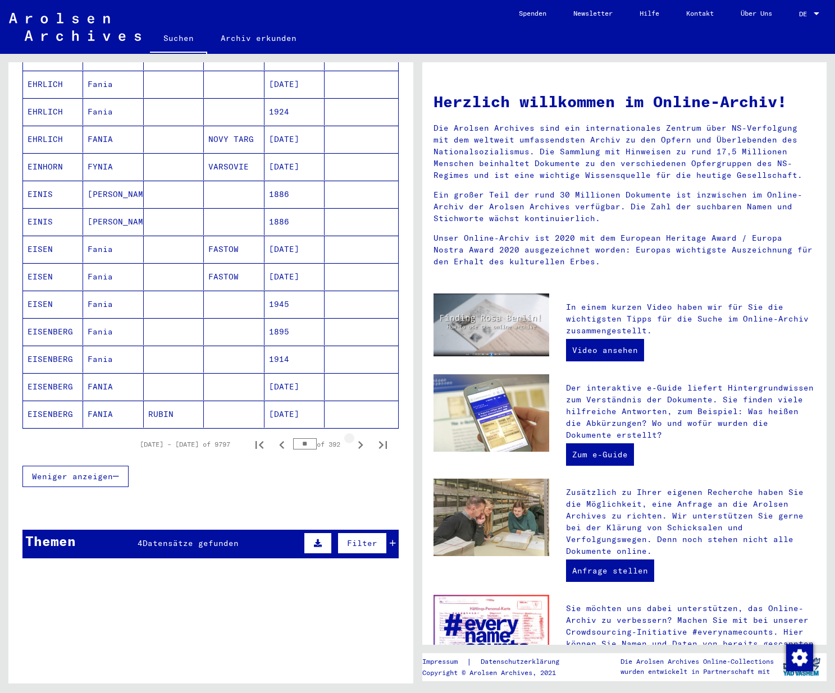
click at [354, 437] on icon "Next page" at bounding box center [360, 445] width 16 height 16
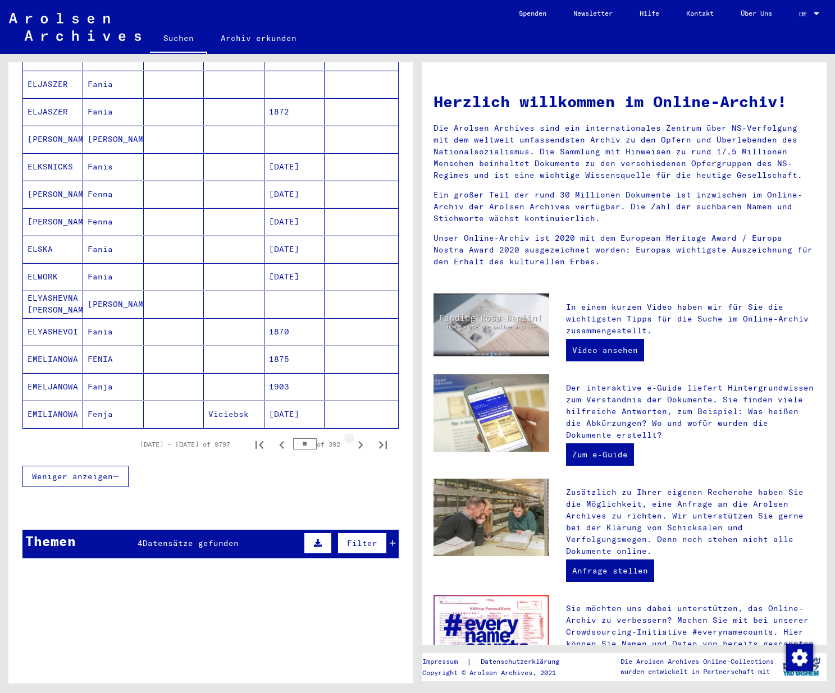
click at [354, 437] on icon "Next page" at bounding box center [360, 445] width 16 height 16
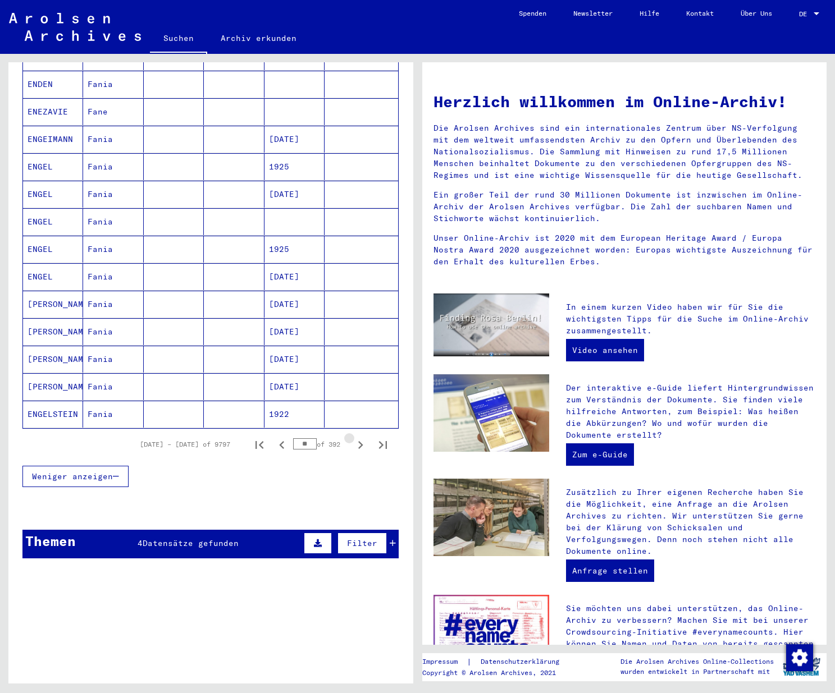
click at [354, 437] on icon "Next page" at bounding box center [360, 445] width 16 height 16
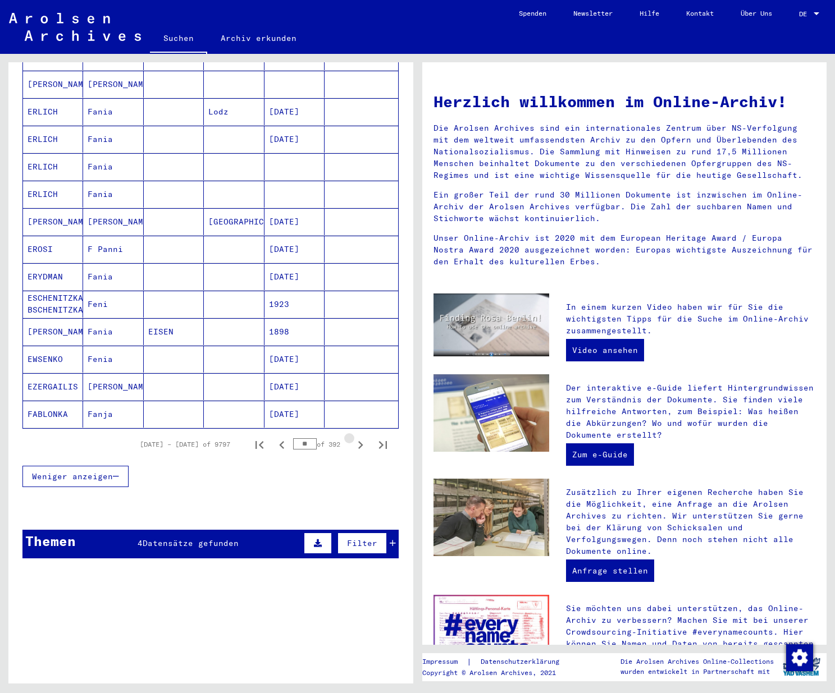
click at [354, 437] on icon "Next page" at bounding box center [360, 445] width 16 height 16
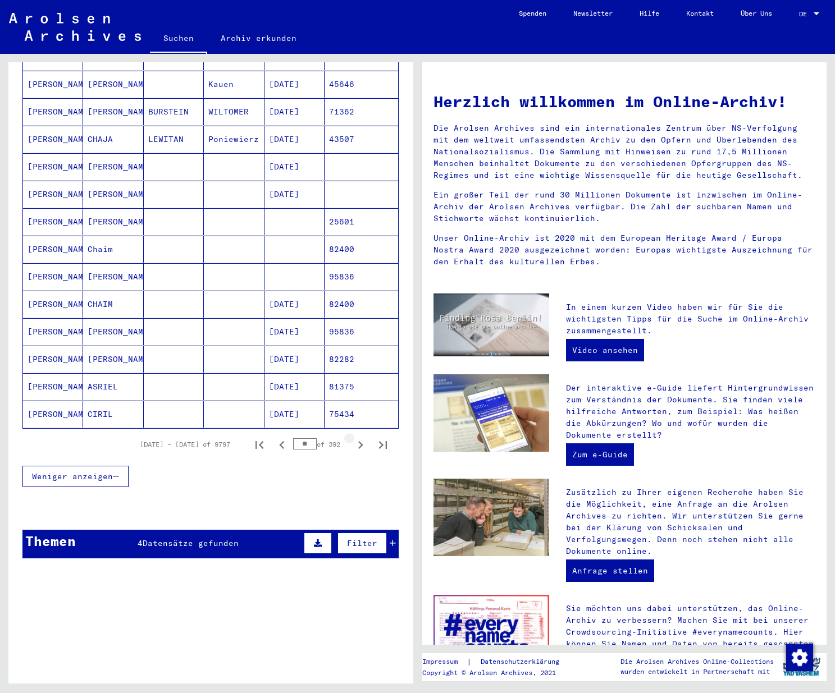
click at [354, 437] on icon "Next page" at bounding box center [360, 445] width 16 height 16
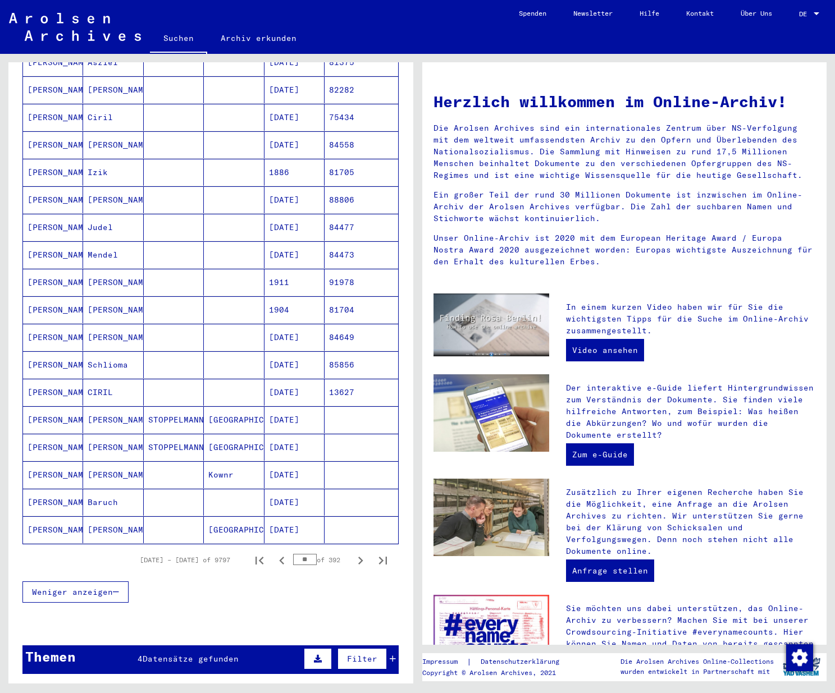
scroll to position [384, 0]
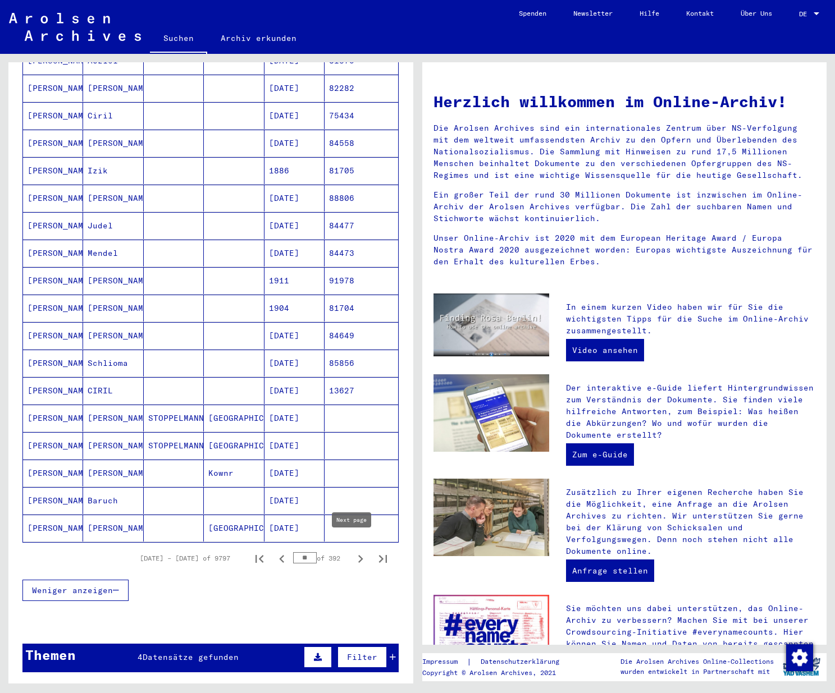
click at [352, 551] on icon "Next page" at bounding box center [360, 559] width 16 height 16
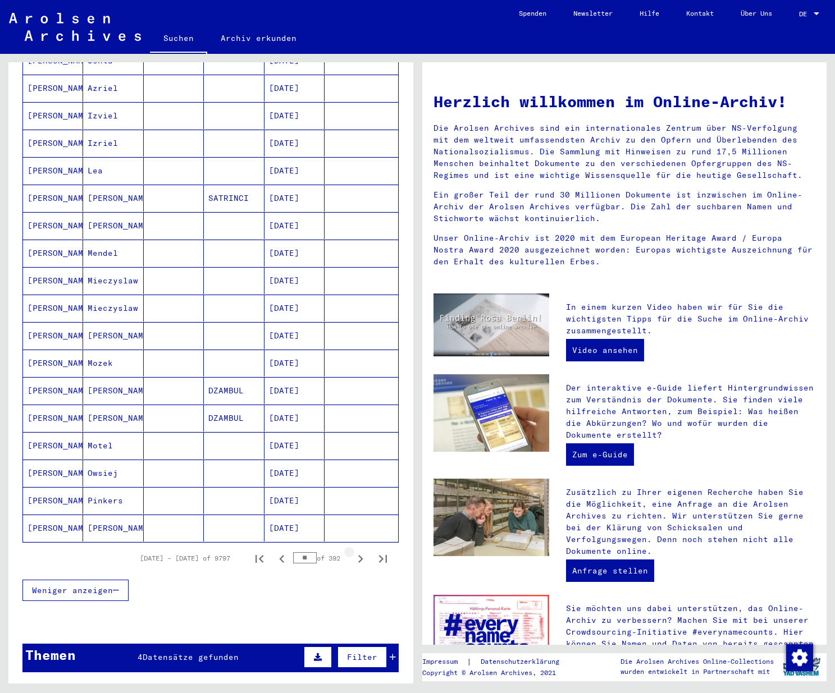
click at [352, 551] on icon "Next page" at bounding box center [360, 559] width 16 height 16
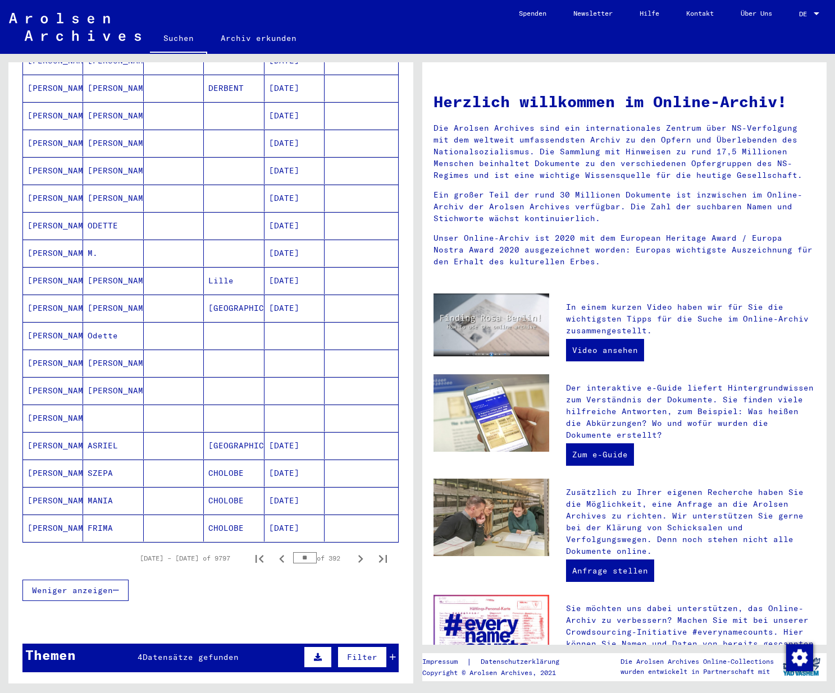
click at [352, 551] on icon "Next page" at bounding box center [360, 559] width 16 height 16
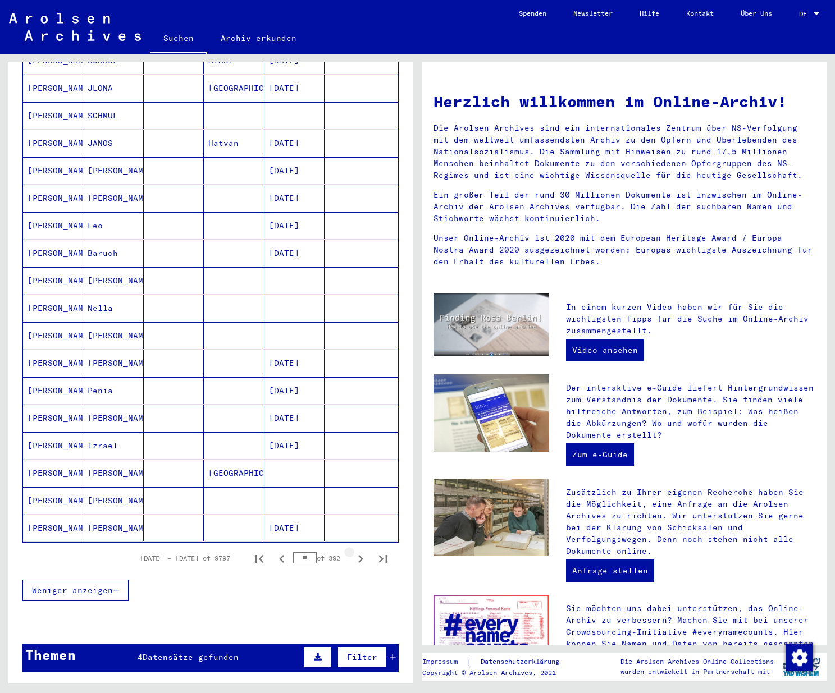
click at [352, 551] on icon "Next page" at bounding box center [360, 559] width 16 height 16
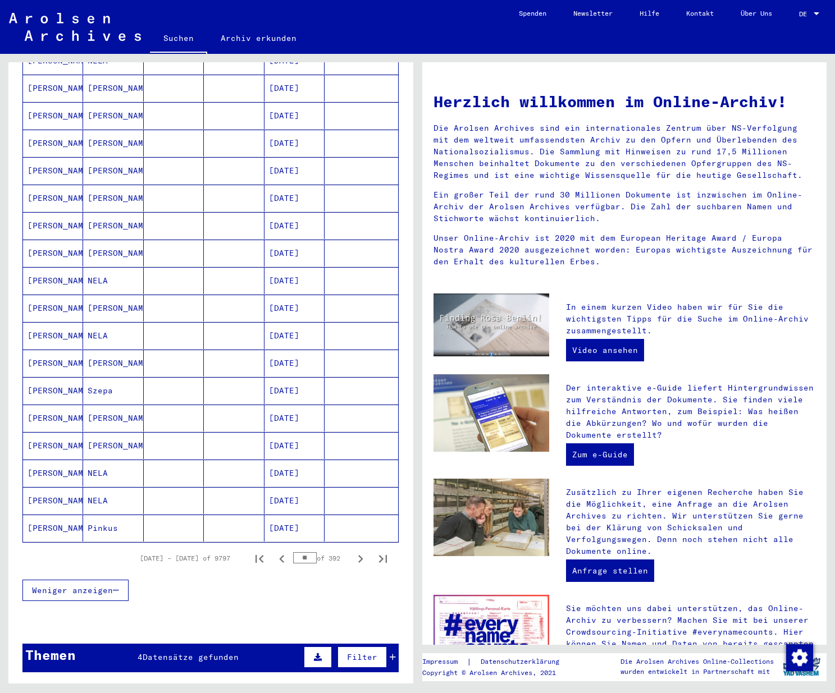
click at [352, 551] on icon "Next page" at bounding box center [360, 559] width 16 height 16
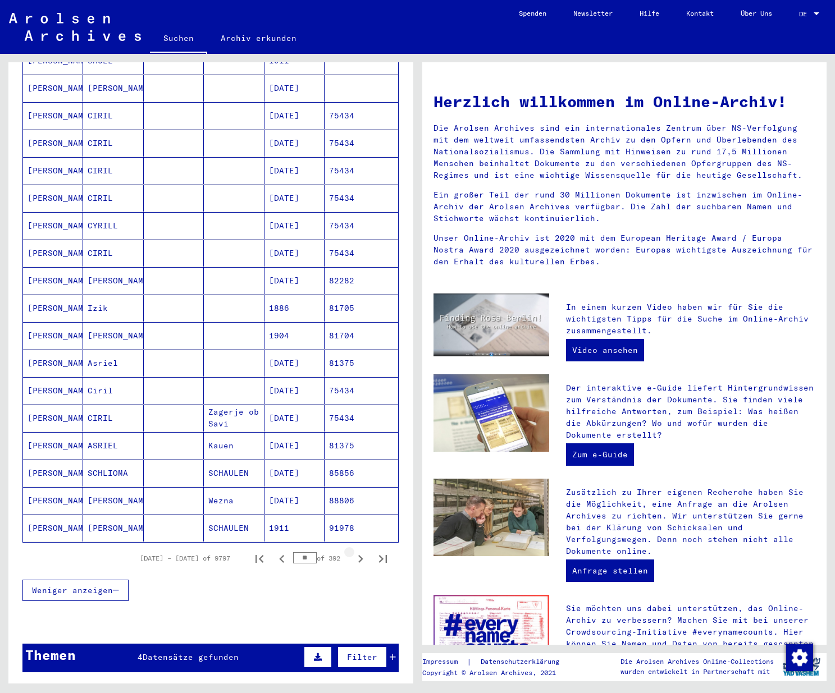
click at [352, 551] on icon "Next page" at bounding box center [360, 559] width 16 height 16
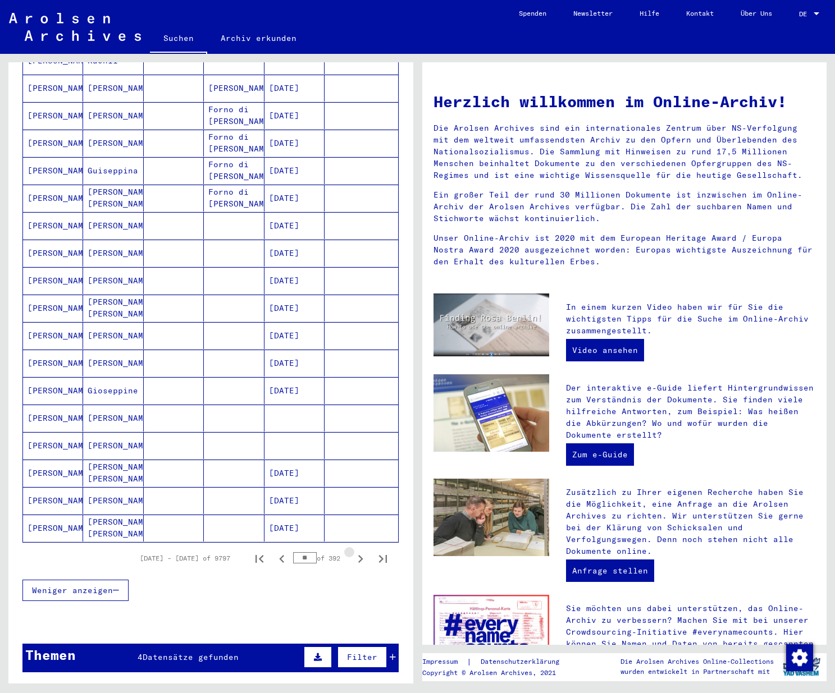
click at [352, 551] on icon "Next page" at bounding box center [360, 559] width 16 height 16
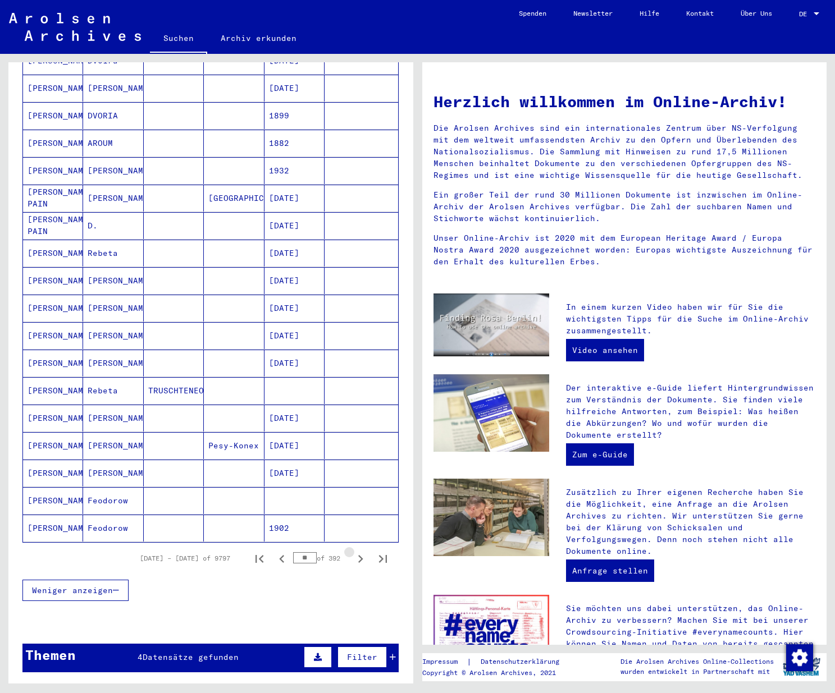
click at [352, 551] on icon "Next page" at bounding box center [360, 559] width 16 height 16
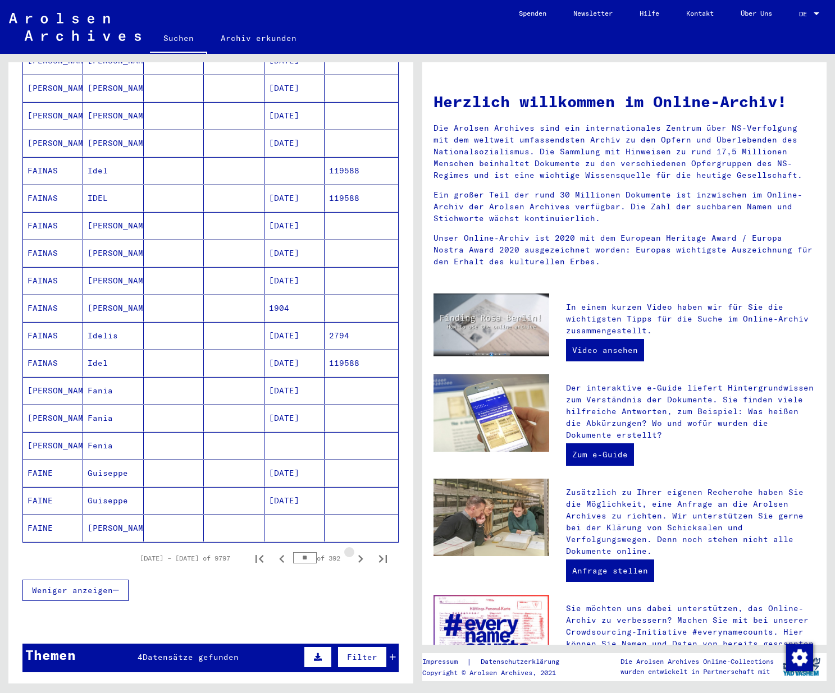
click at [352, 551] on icon "Next page" at bounding box center [360, 559] width 16 height 16
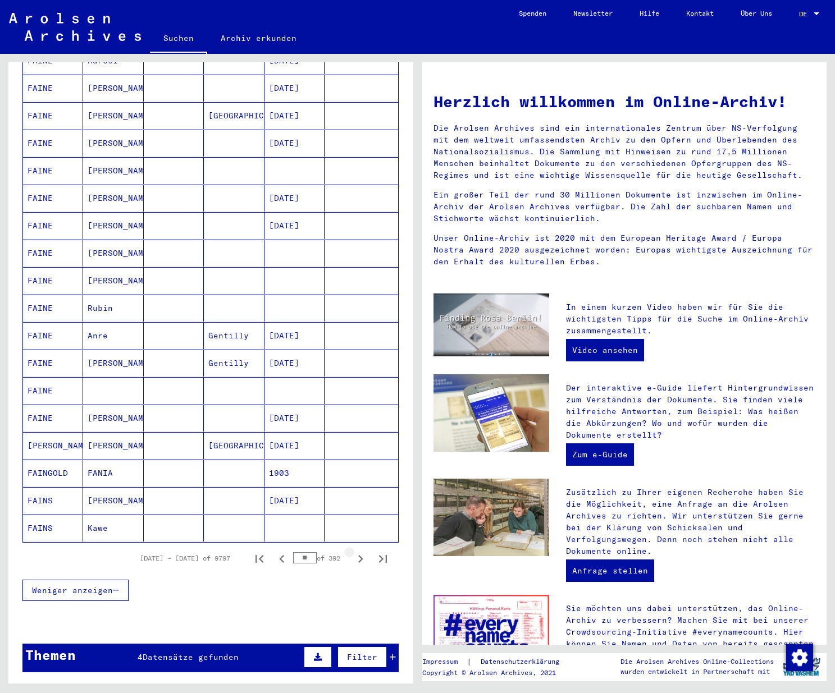
click at [352, 551] on icon "Next page" at bounding box center [360, 559] width 16 height 16
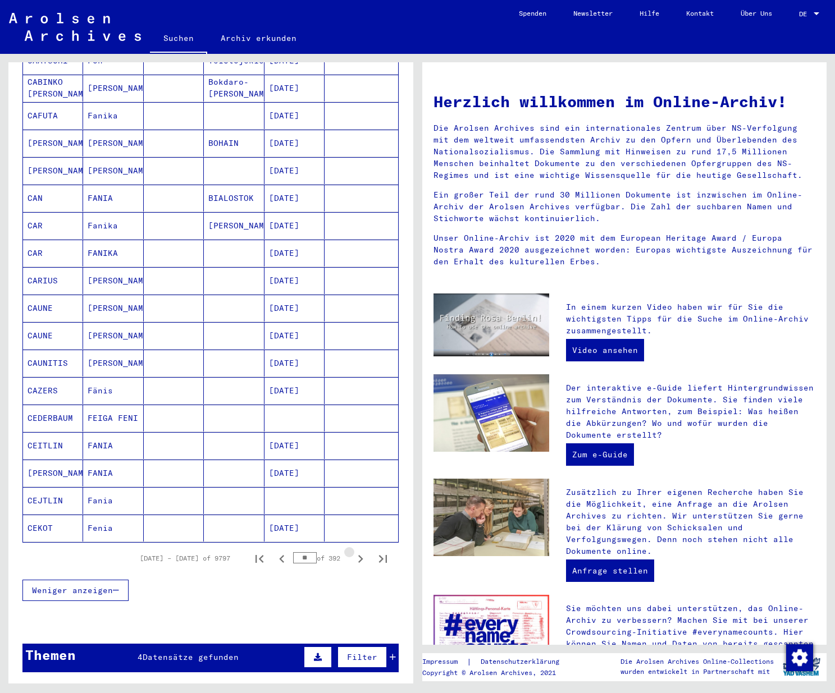
click at [352, 551] on icon "Next page" at bounding box center [360, 559] width 16 height 16
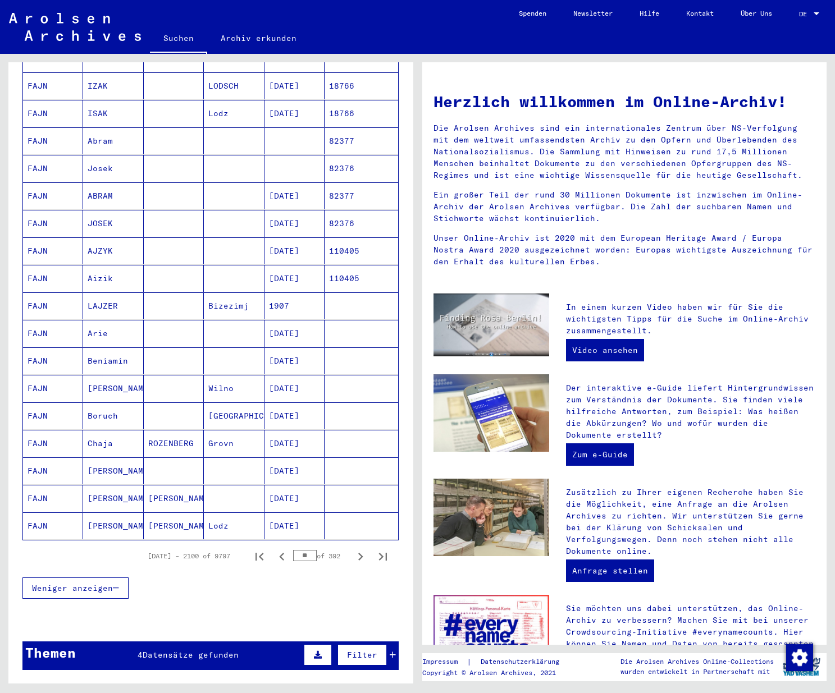
click at [279, 553] on icon "Previous page" at bounding box center [281, 557] width 5 height 8
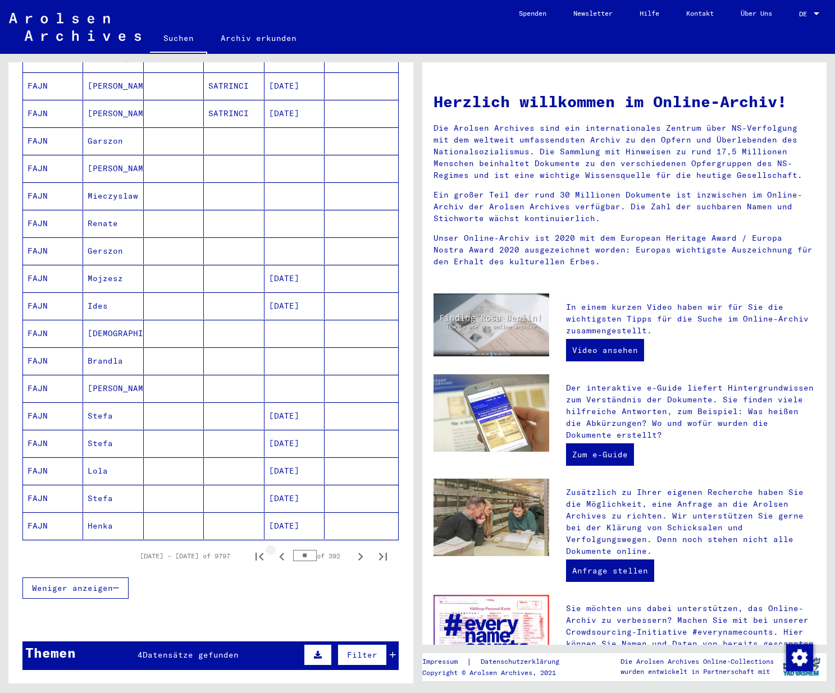
click at [279, 553] on icon "Previous page" at bounding box center [281, 557] width 5 height 8
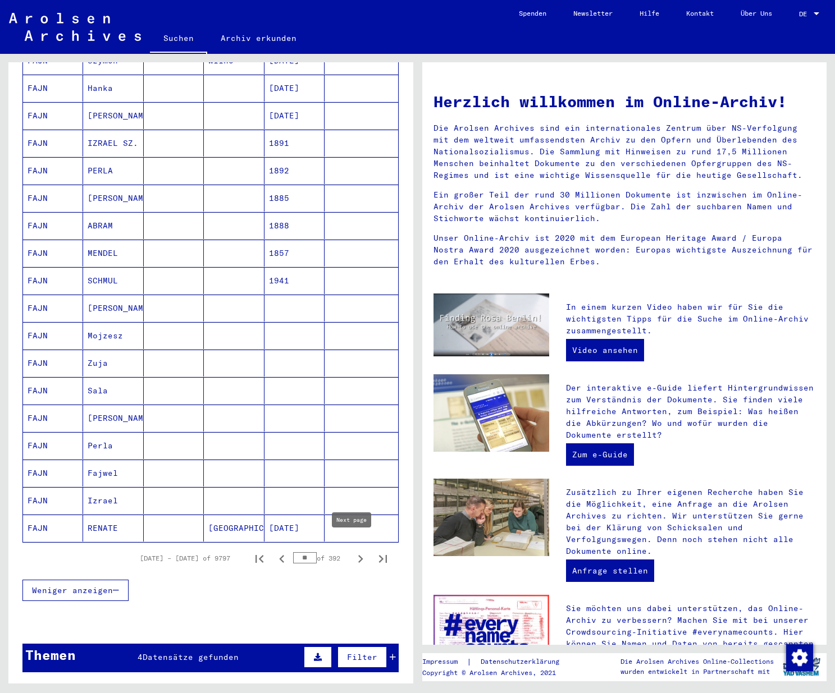
click at [354, 551] on icon "Next page" at bounding box center [360, 559] width 16 height 16
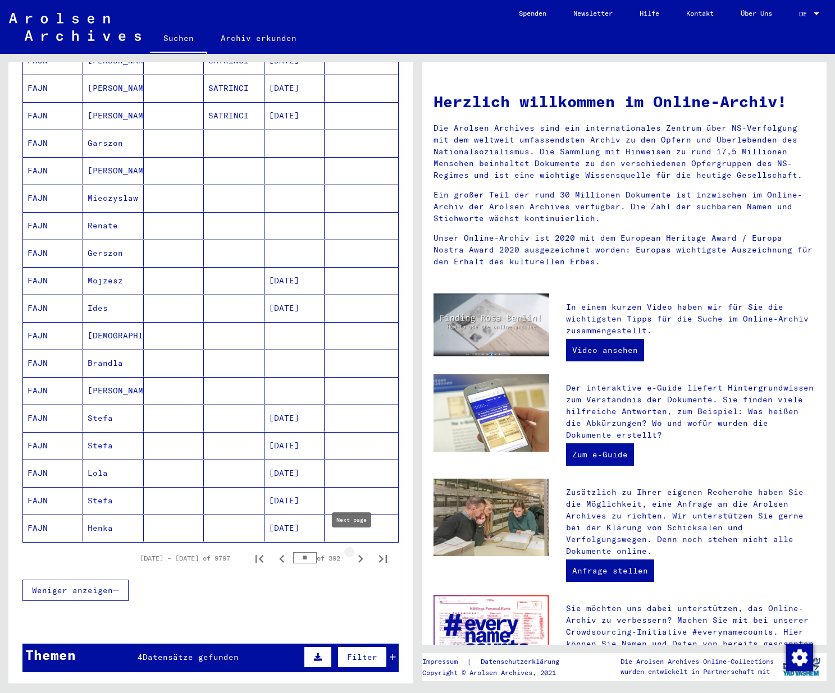
click at [354, 551] on icon "Next page" at bounding box center [360, 559] width 16 height 16
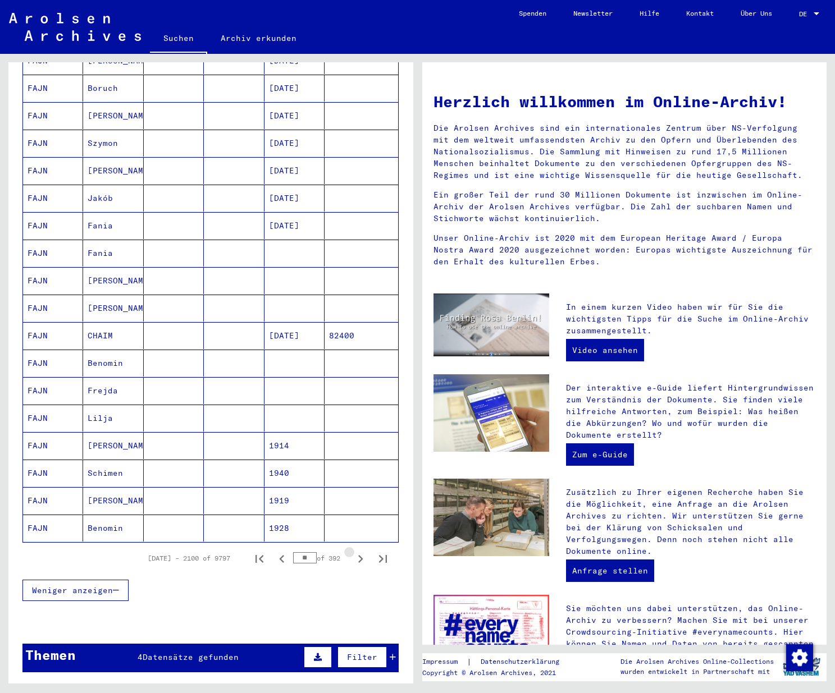
click at [354, 551] on icon "Next page" at bounding box center [360, 559] width 16 height 16
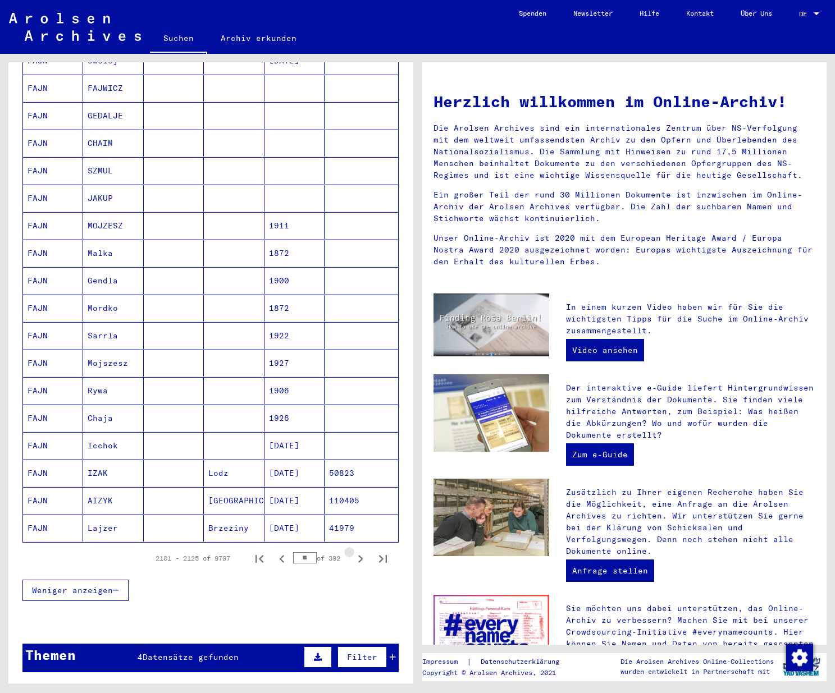
click at [354, 551] on icon "Next page" at bounding box center [360, 559] width 16 height 16
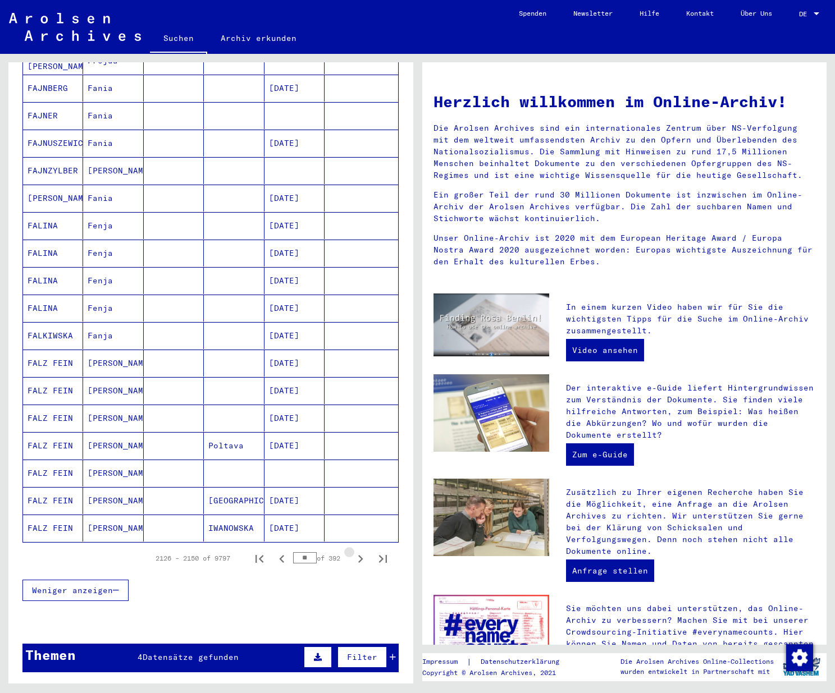
click at [354, 551] on icon "Next page" at bounding box center [360, 559] width 16 height 16
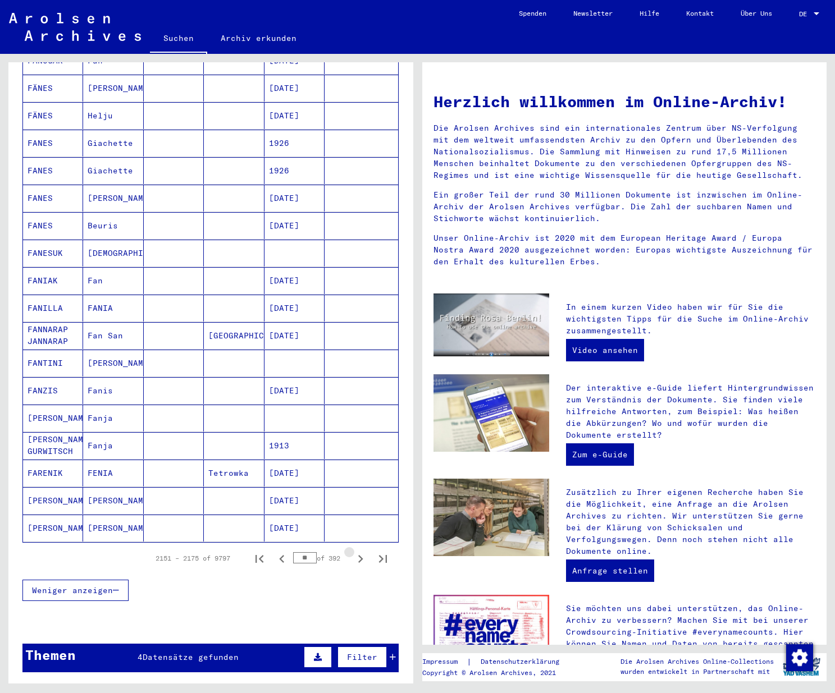
click at [354, 551] on icon "Next page" at bounding box center [360, 559] width 16 height 16
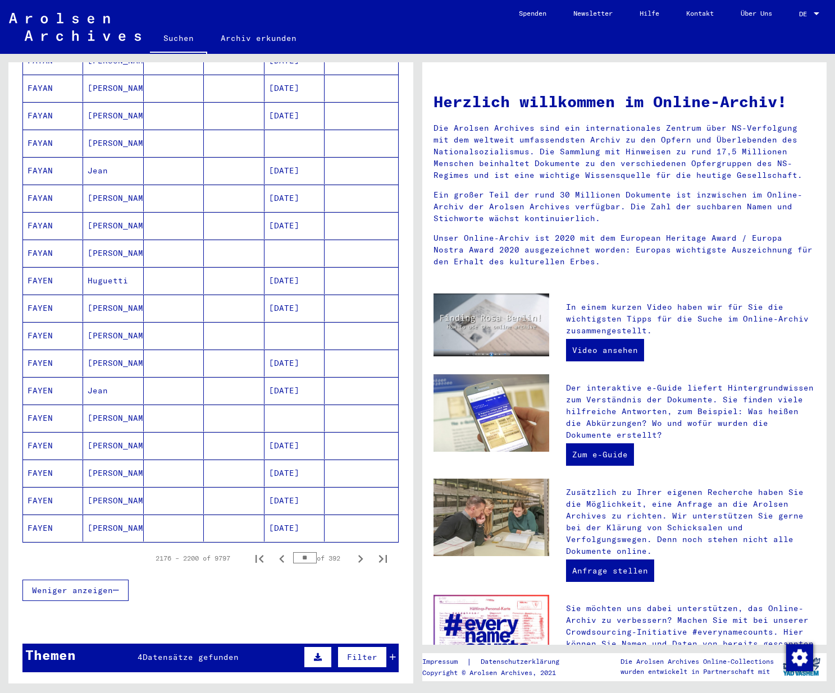
click at [354, 551] on icon "Next page" at bounding box center [360, 559] width 16 height 16
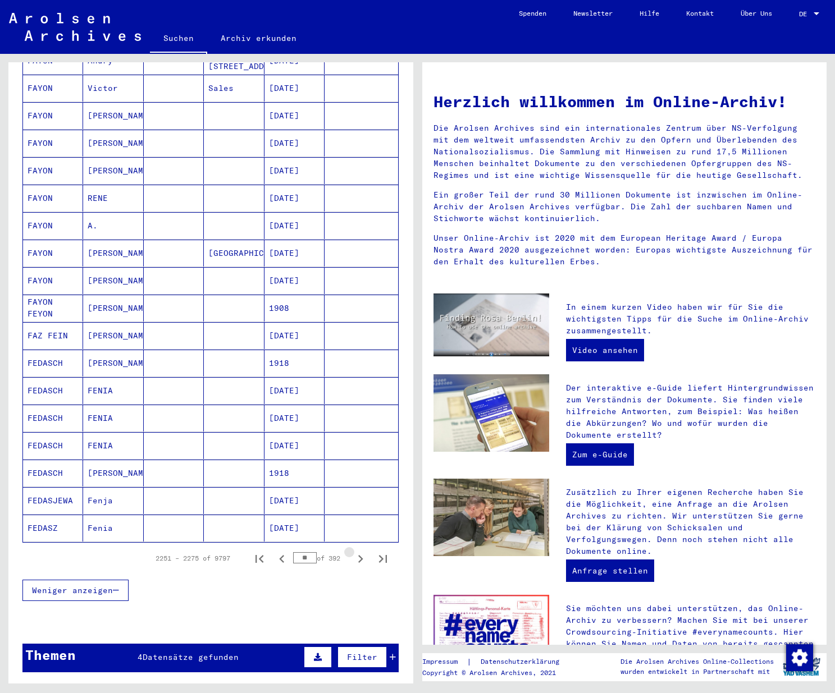
click at [354, 551] on icon "Next page" at bounding box center [360, 559] width 16 height 16
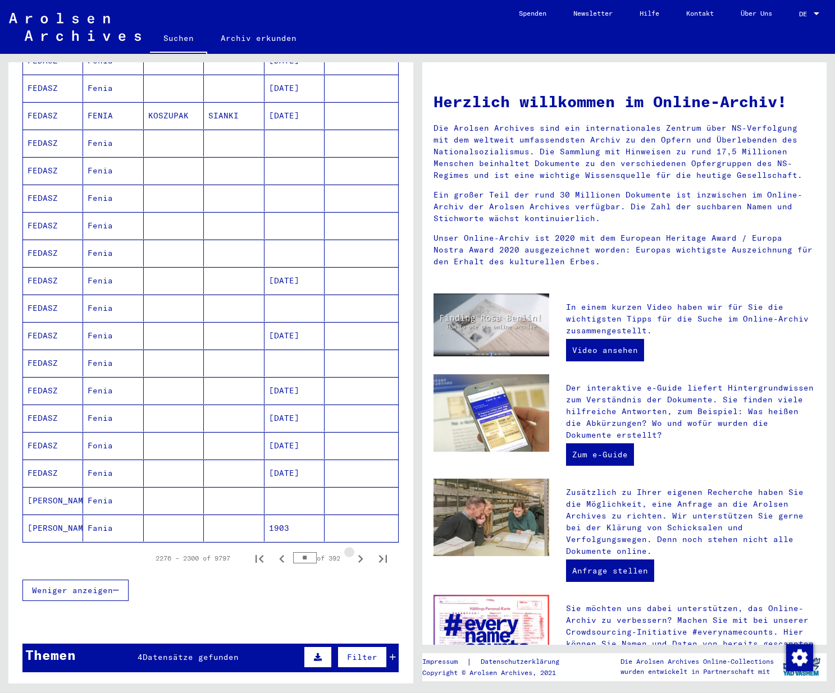
click at [354, 551] on icon "Next page" at bounding box center [360, 559] width 16 height 16
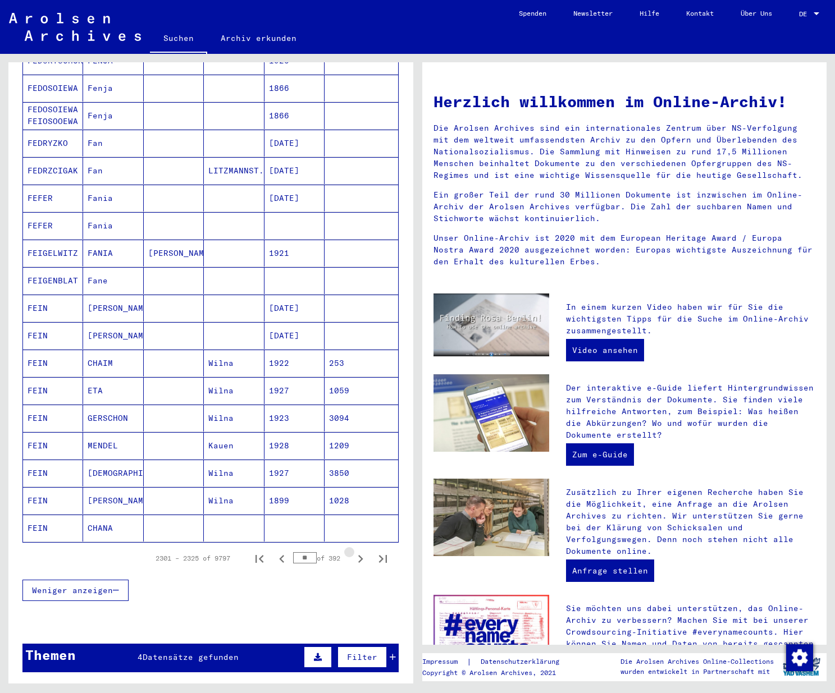
click at [354, 551] on icon "Next page" at bounding box center [360, 559] width 16 height 16
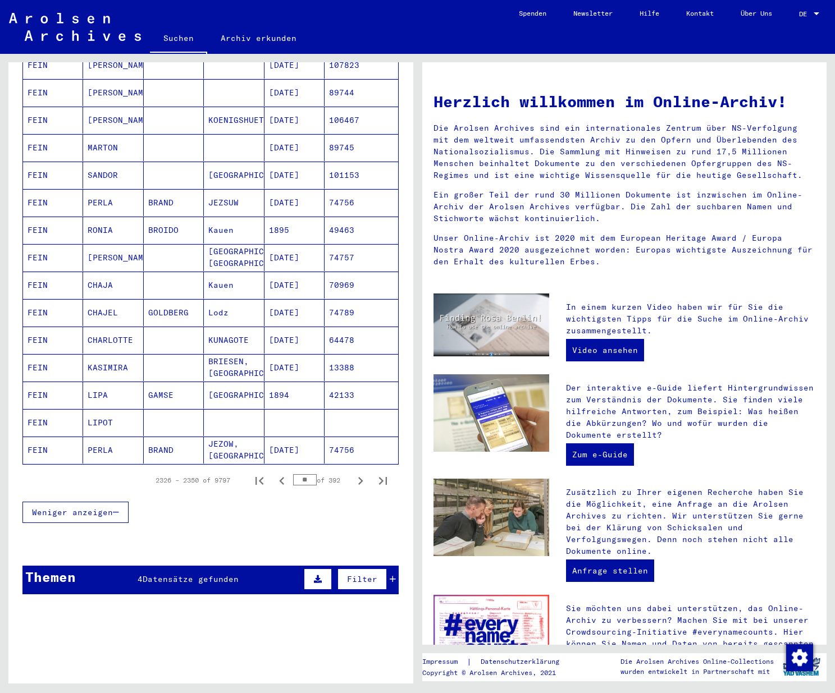
scroll to position [474, 0]
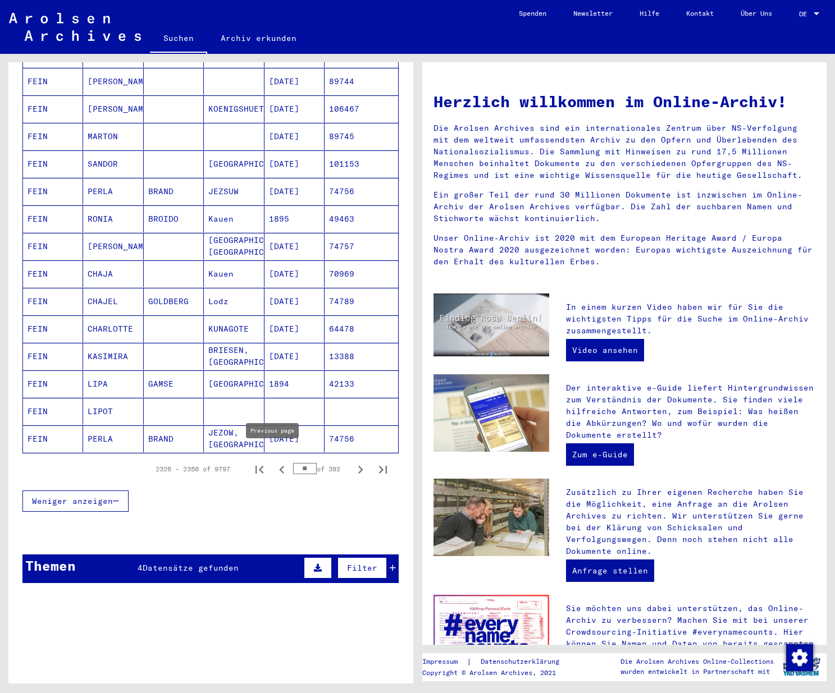
click at [279, 466] on icon "Previous page" at bounding box center [281, 470] width 5 height 8
type input "**"
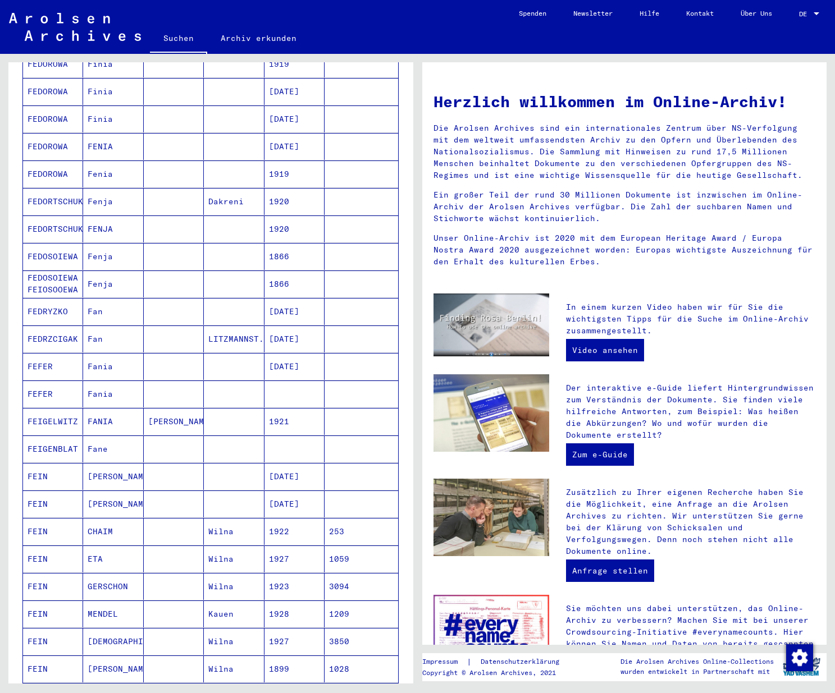
scroll to position [0, 0]
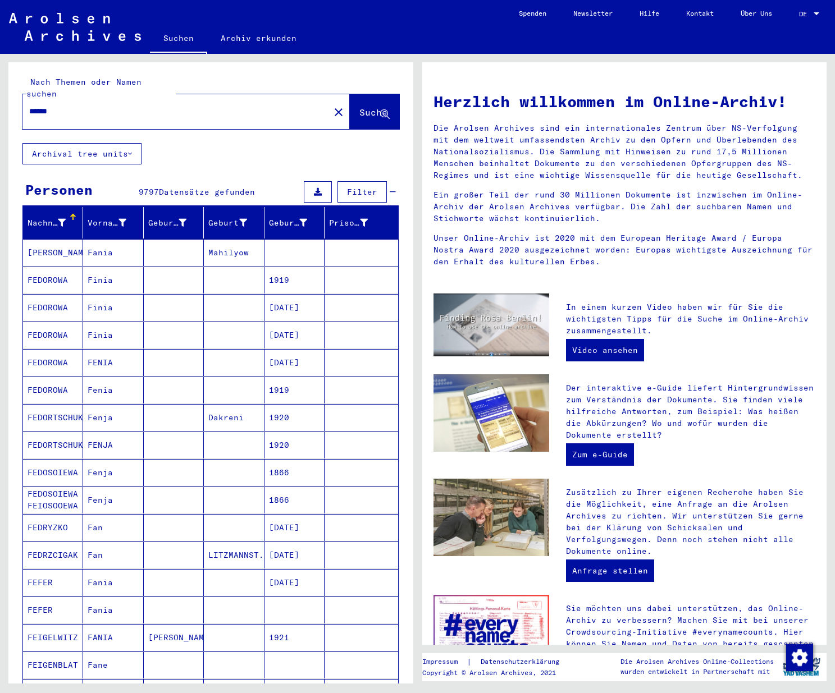
click at [359, 187] on span "Filter" at bounding box center [362, 192] width 30 height 10
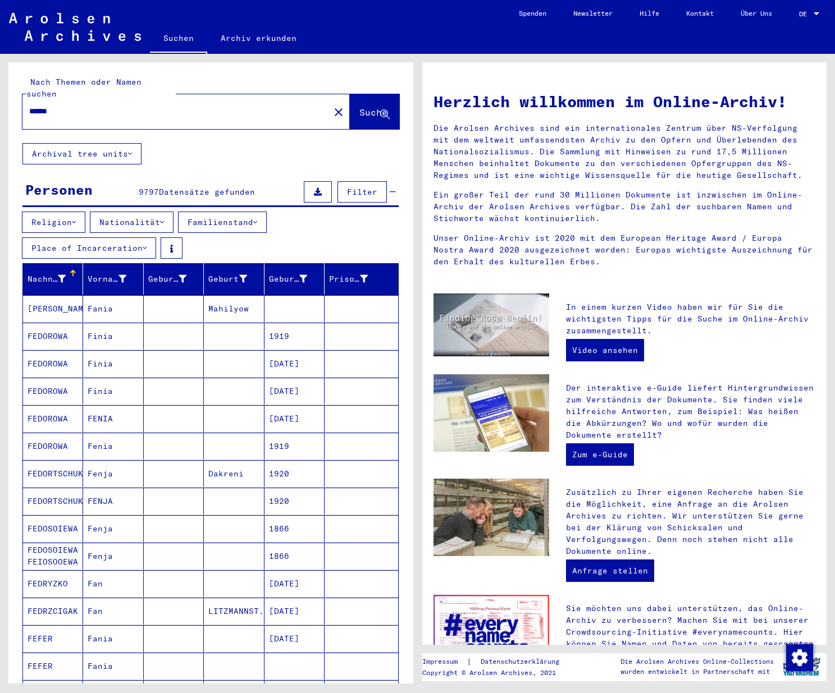
click at [159, 212] on button "Nationalität" at bounding box center [132, 222] width 84 height 21
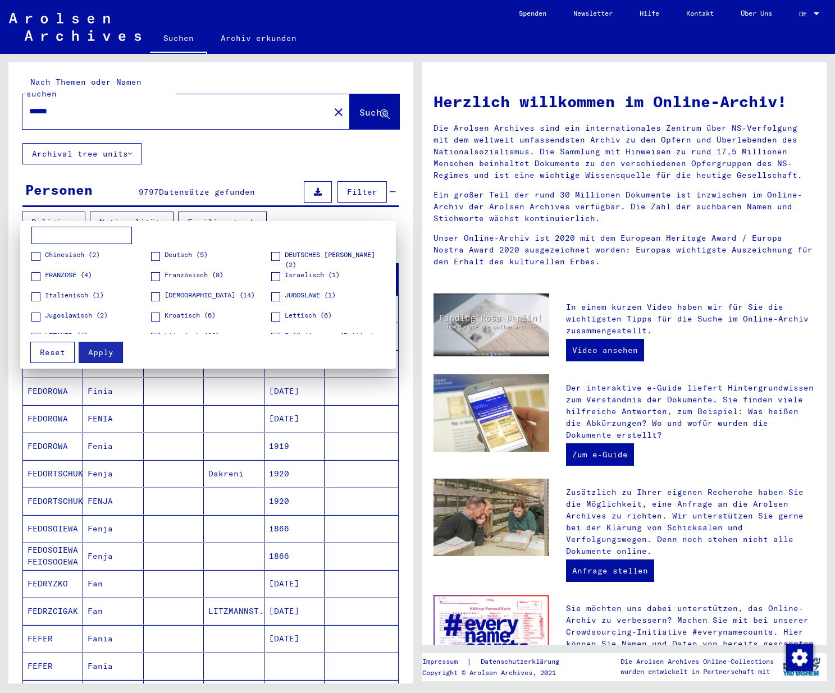
scroll to position [30, 0]
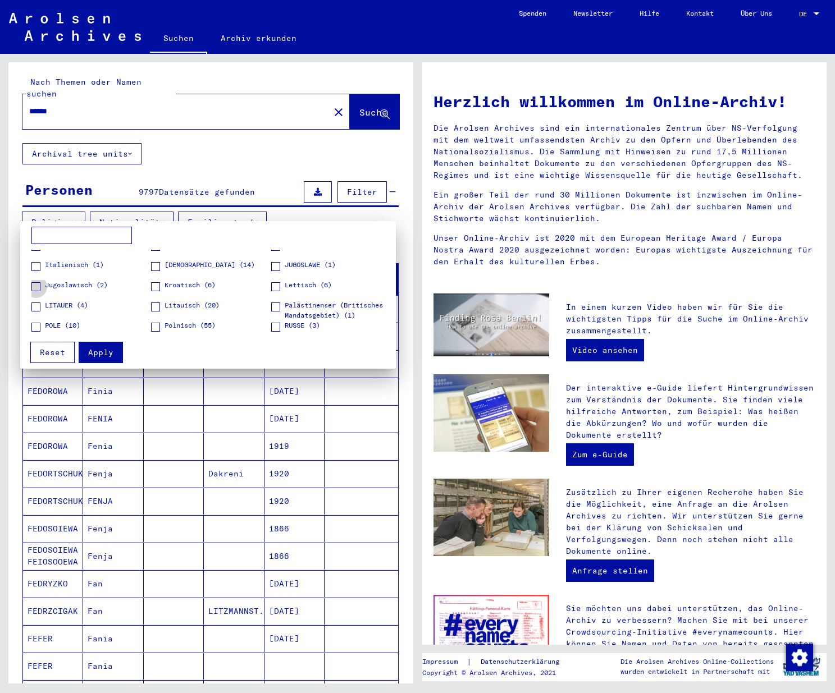
click at [36, 288] on span at bounding box center [35, 286] width 9 height 9
click at [101, 346] on button "Apply" at bounding box center [101, 352] width 44 height 21
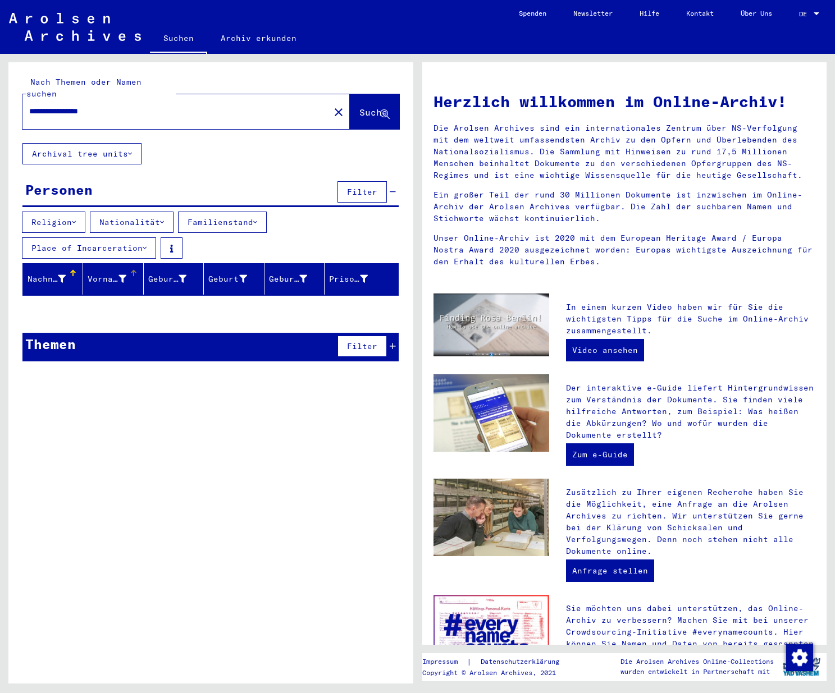
click at [117, 273] on div "Vorname" at bounding box center [107, 279] width 38 height 12
click at [47, 336] on div "Themen" at bounding box center [50, 344] width 51 height 20
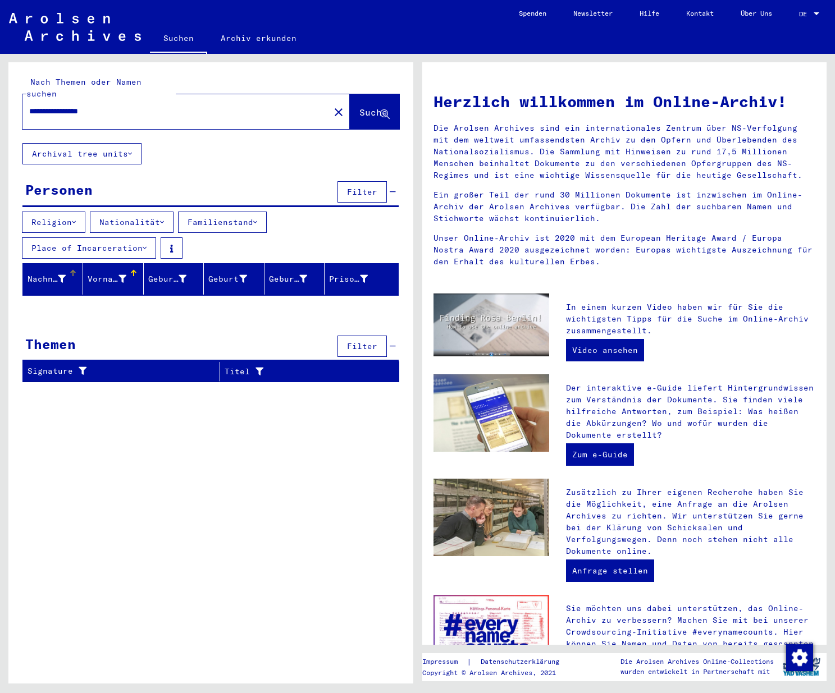
click at [33, 273] on div "Nachname" at bounding box center [47, 279] width 38 height 12
click at [57, 213] on button "Religion" at bounding box center [53, 222] width 63 height 21
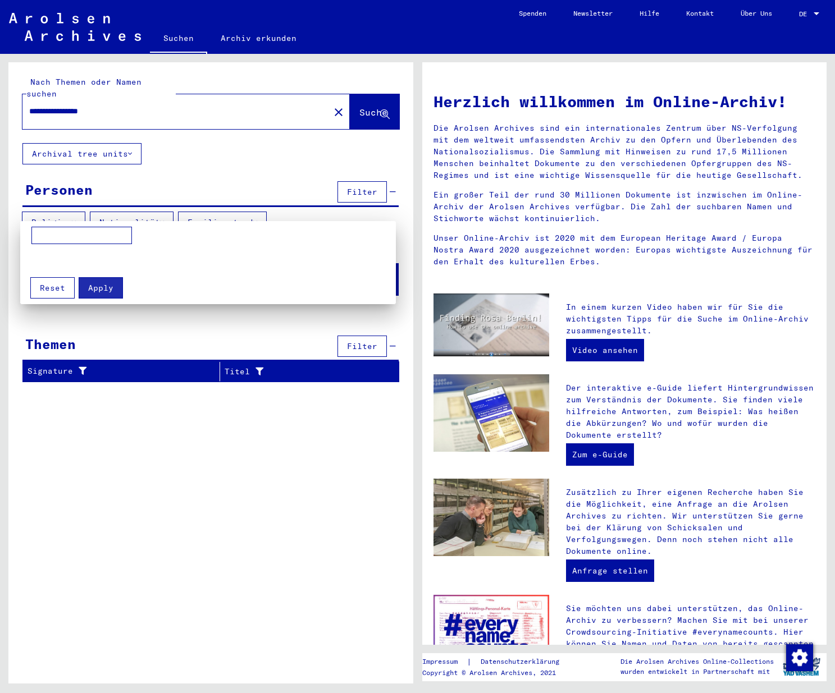
click at [57, 213] on div at bounding box center [417, 346] width 835 height 693
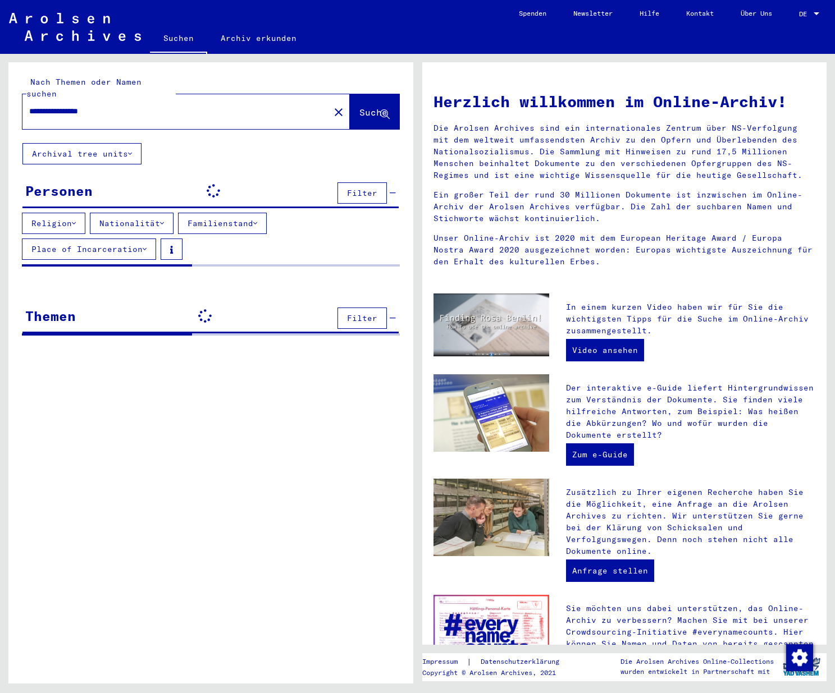
type input "**********"
